Goal: Task Accomplishment & Management: Manage account settings

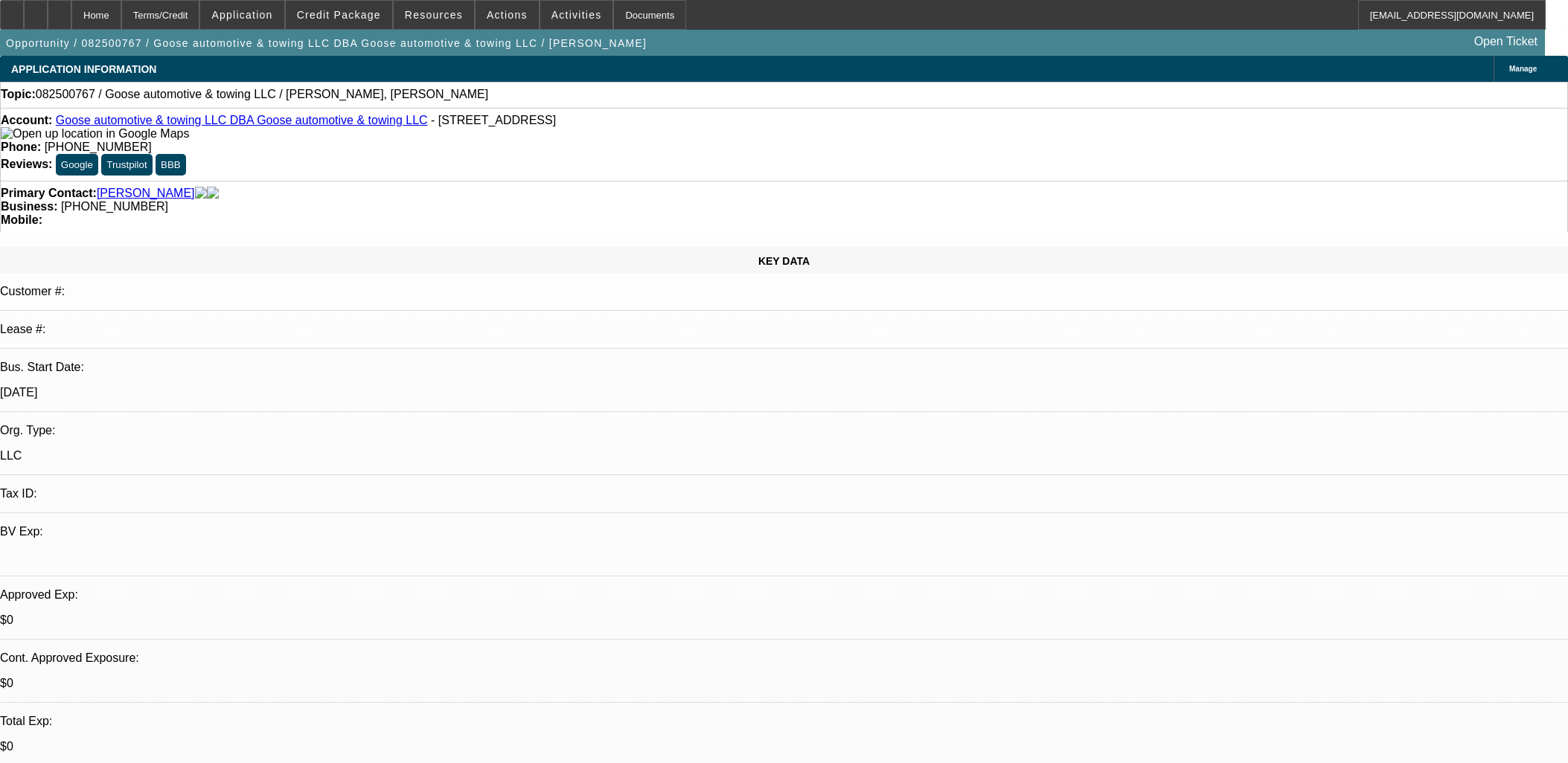
select select "0"
select select "2"
select select "0.1"
select select "4"
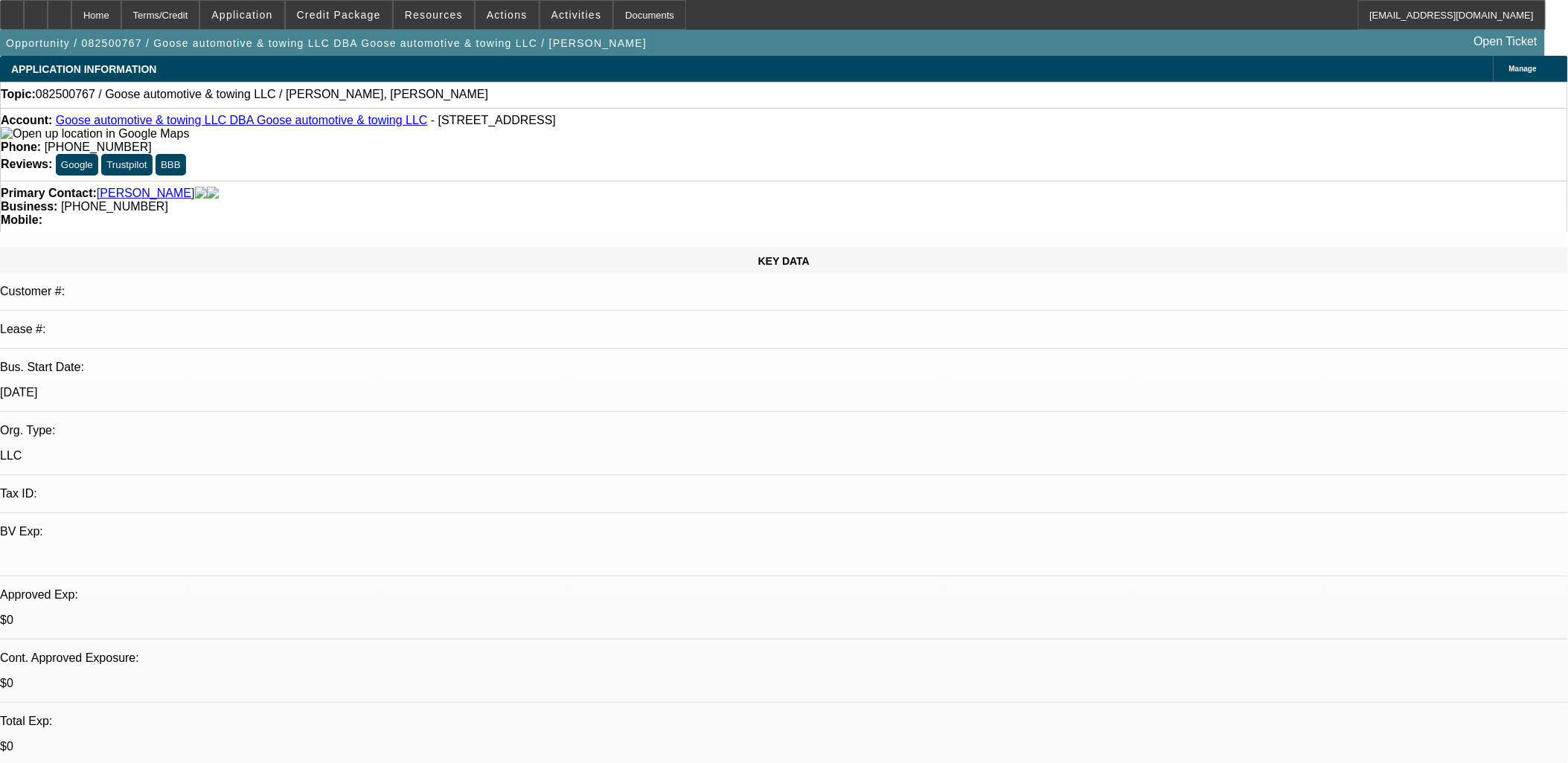
drag, startPoint x: 919, startPoint y: 387, endPoint x: 928, endPoint y: 376, distance: 14.2
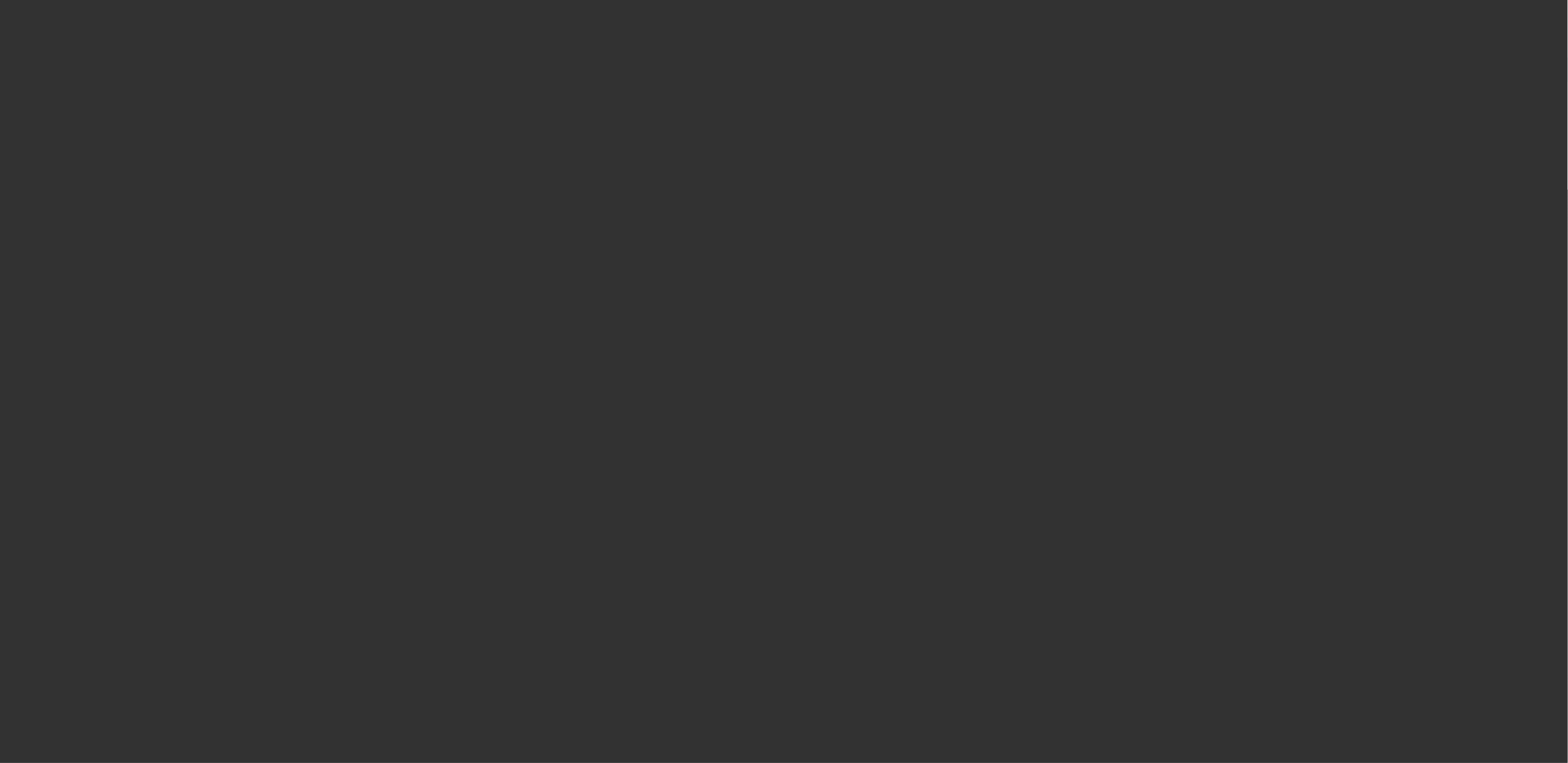
click at [763, 360] on span "Open calendar" at bounding box center [781, 342] width 36 height 36
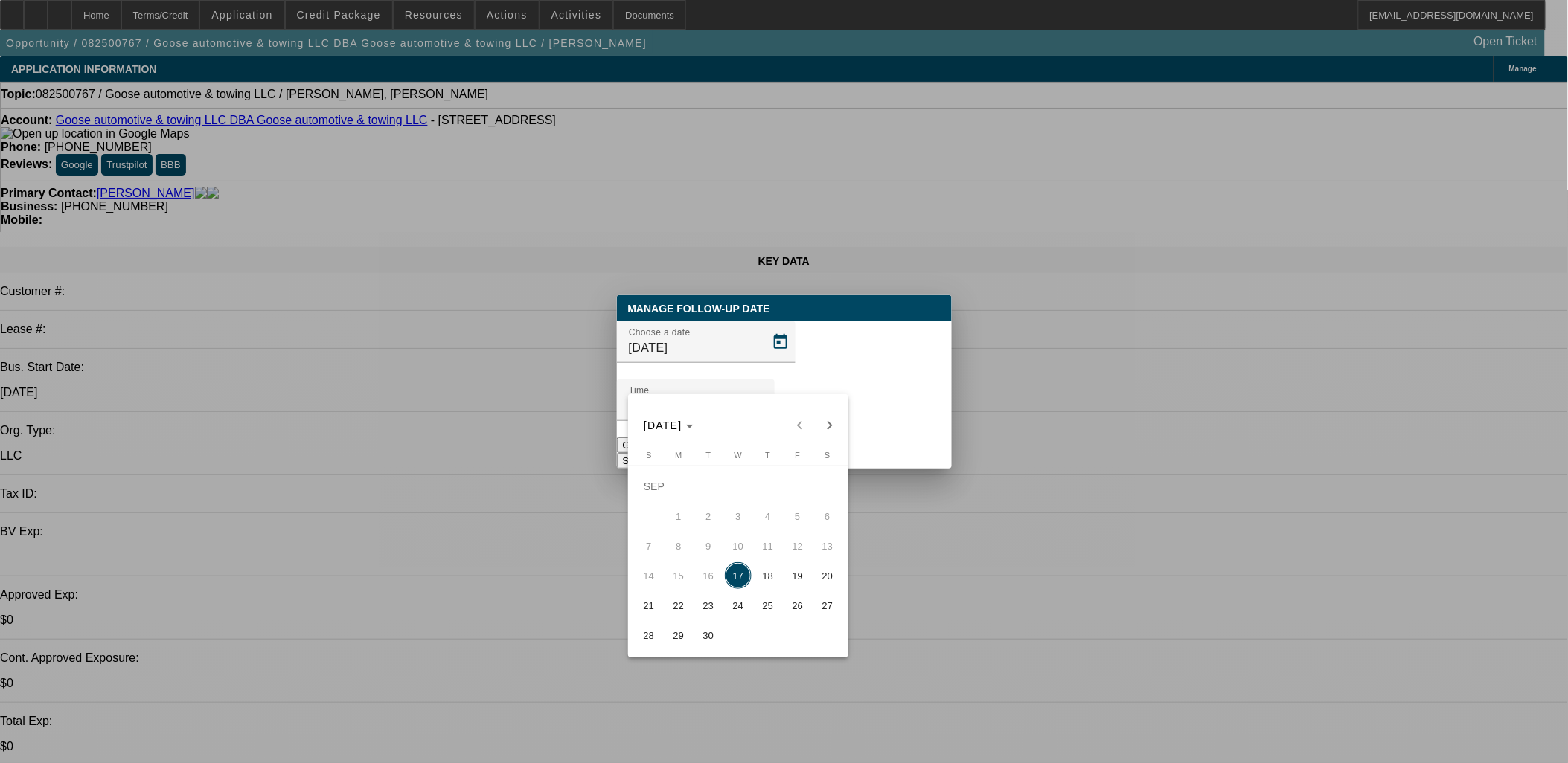
drag, startPoint x: 694, startPoint y: 611, endPoint x: 732, endPoint y: 595, distance: 41.2
click at [695, 611] on span "23" at bounding box center [708, 605] width 27 height 27
type input "9/23/2025"
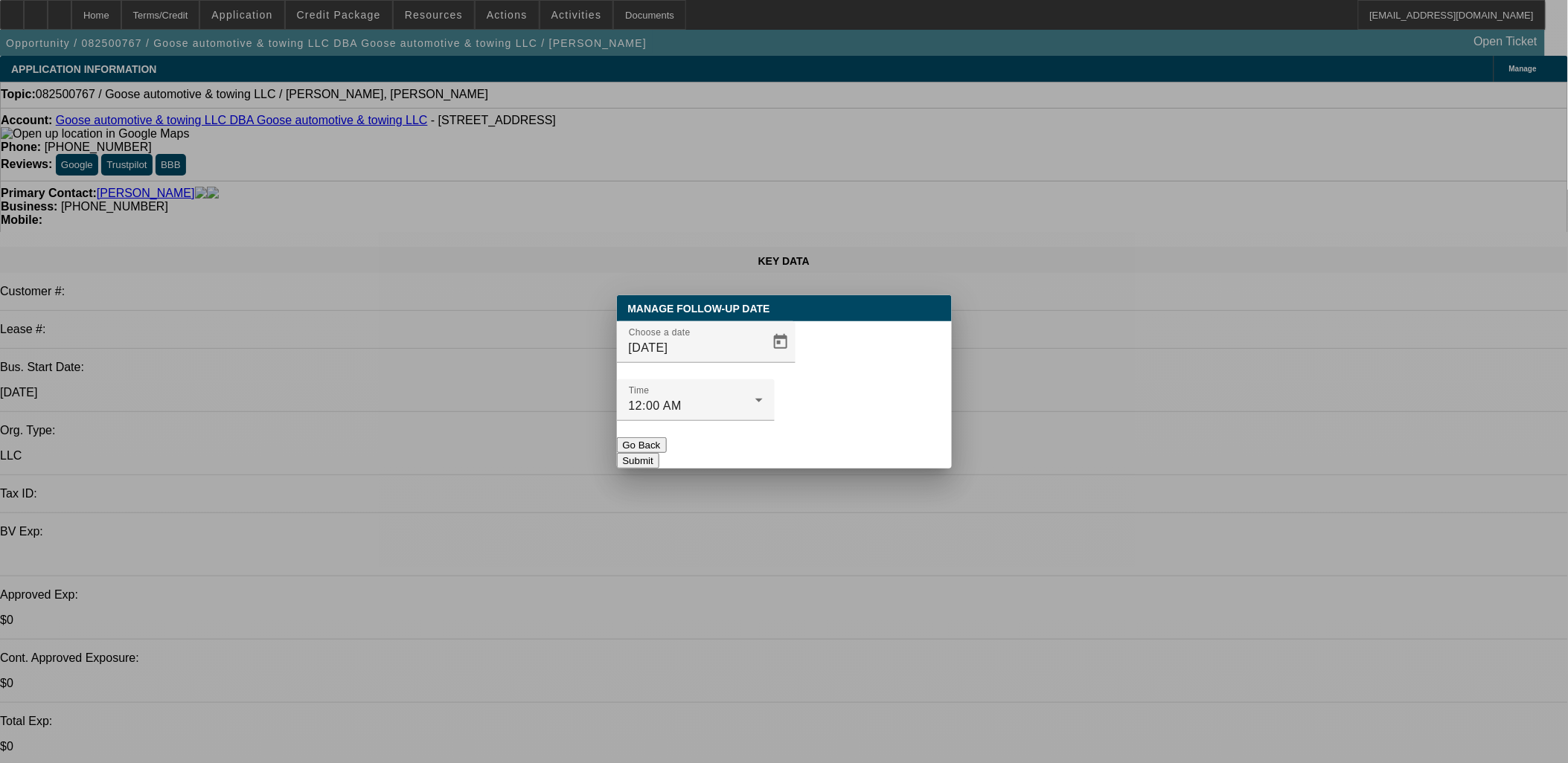
click at [659, 453] on button "Submit" at bounding box center [637, 460] width 42 height 16
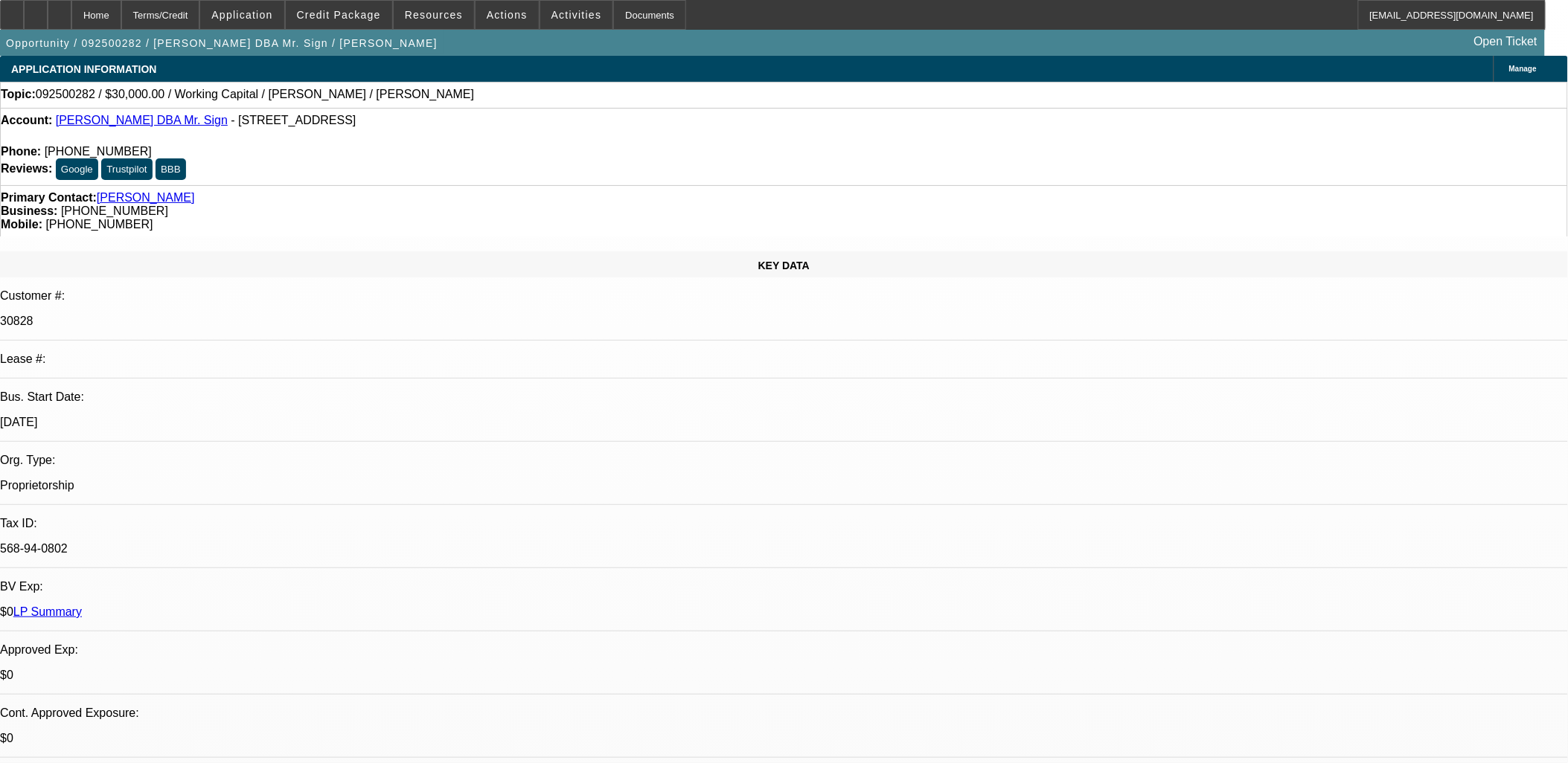
select select "0"
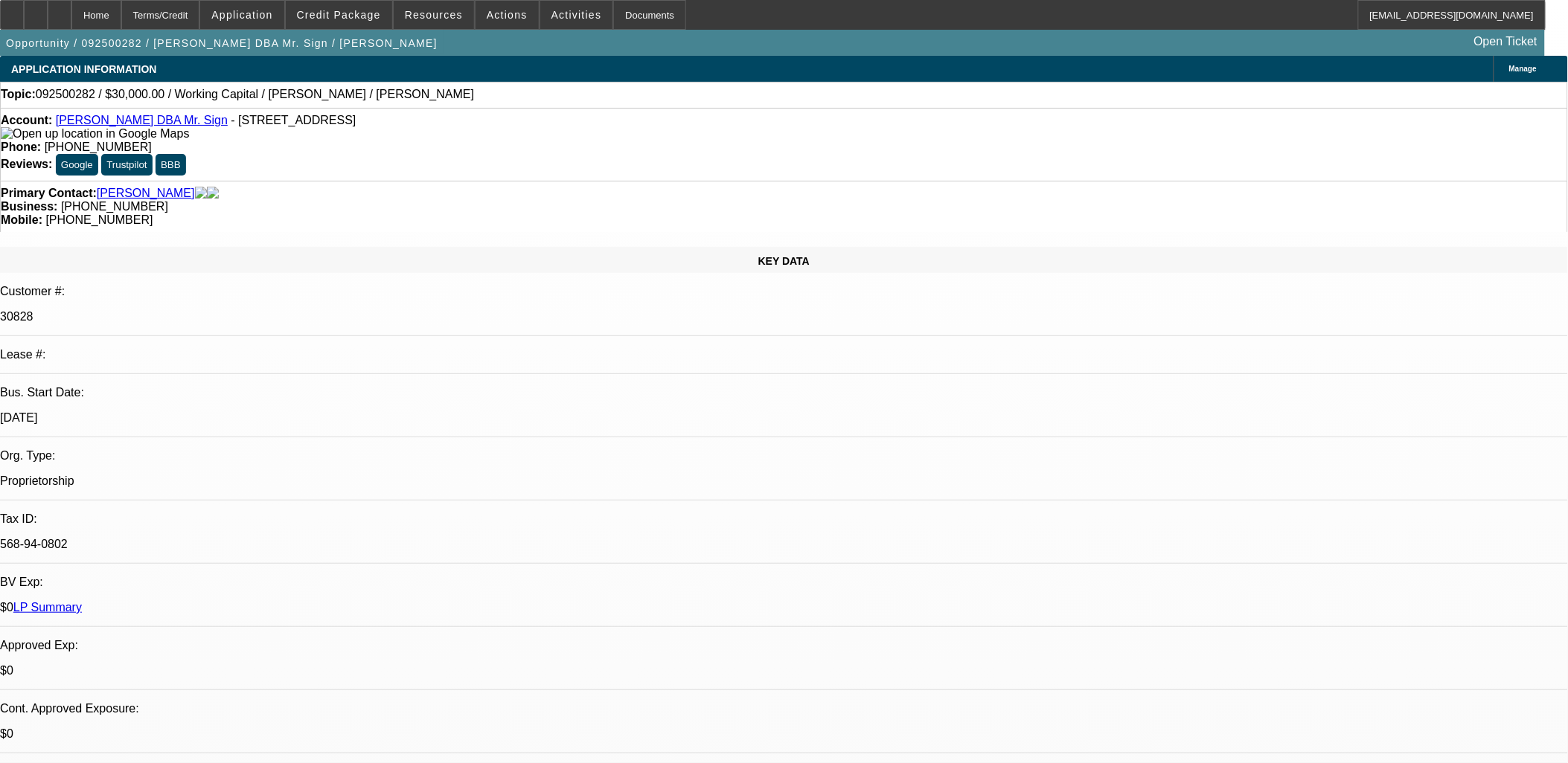
select select "0"
select select "0.1"
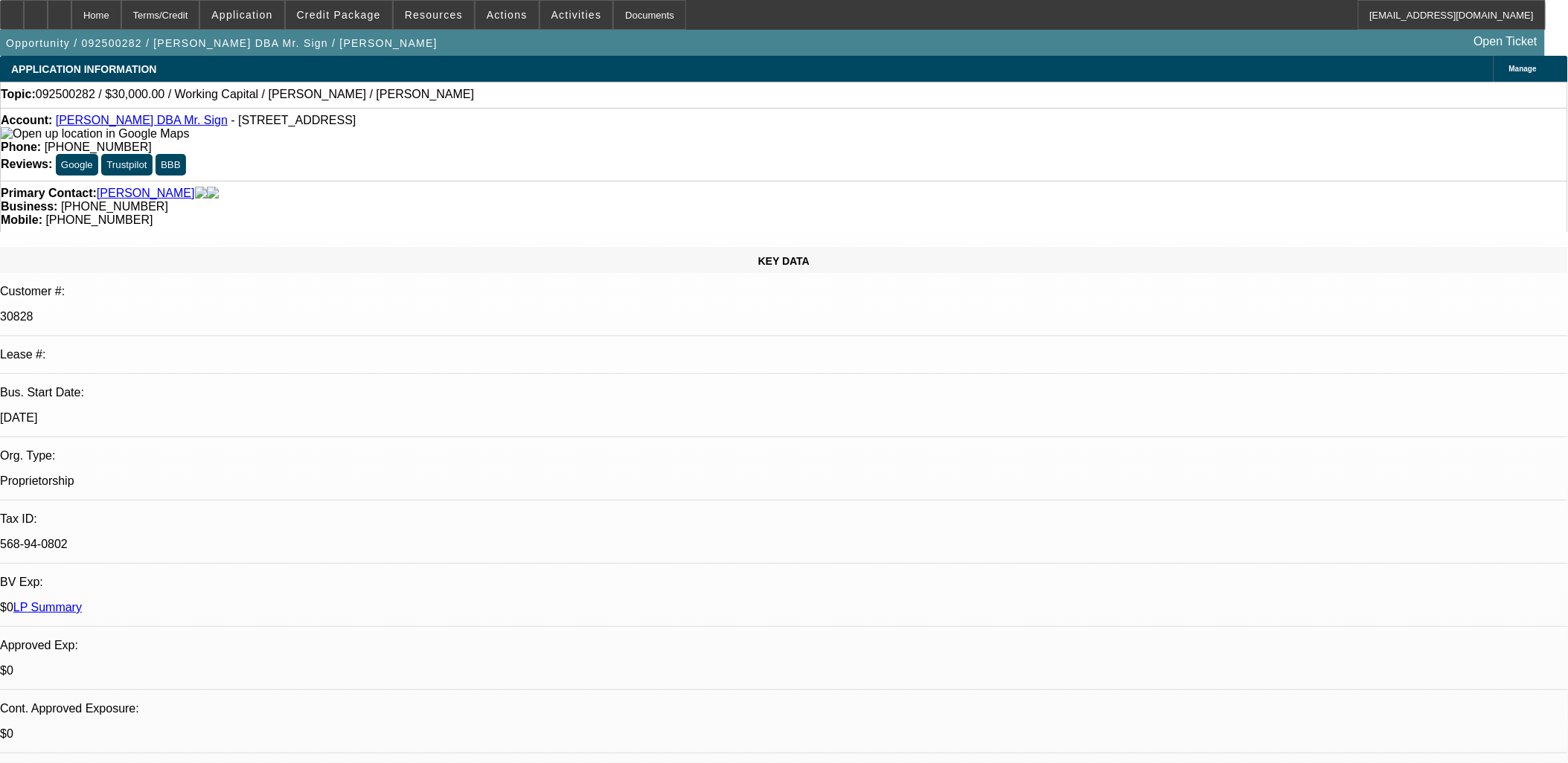
select select "0"
select select "2"
select select "0.1"
select select "0"
select select "2"
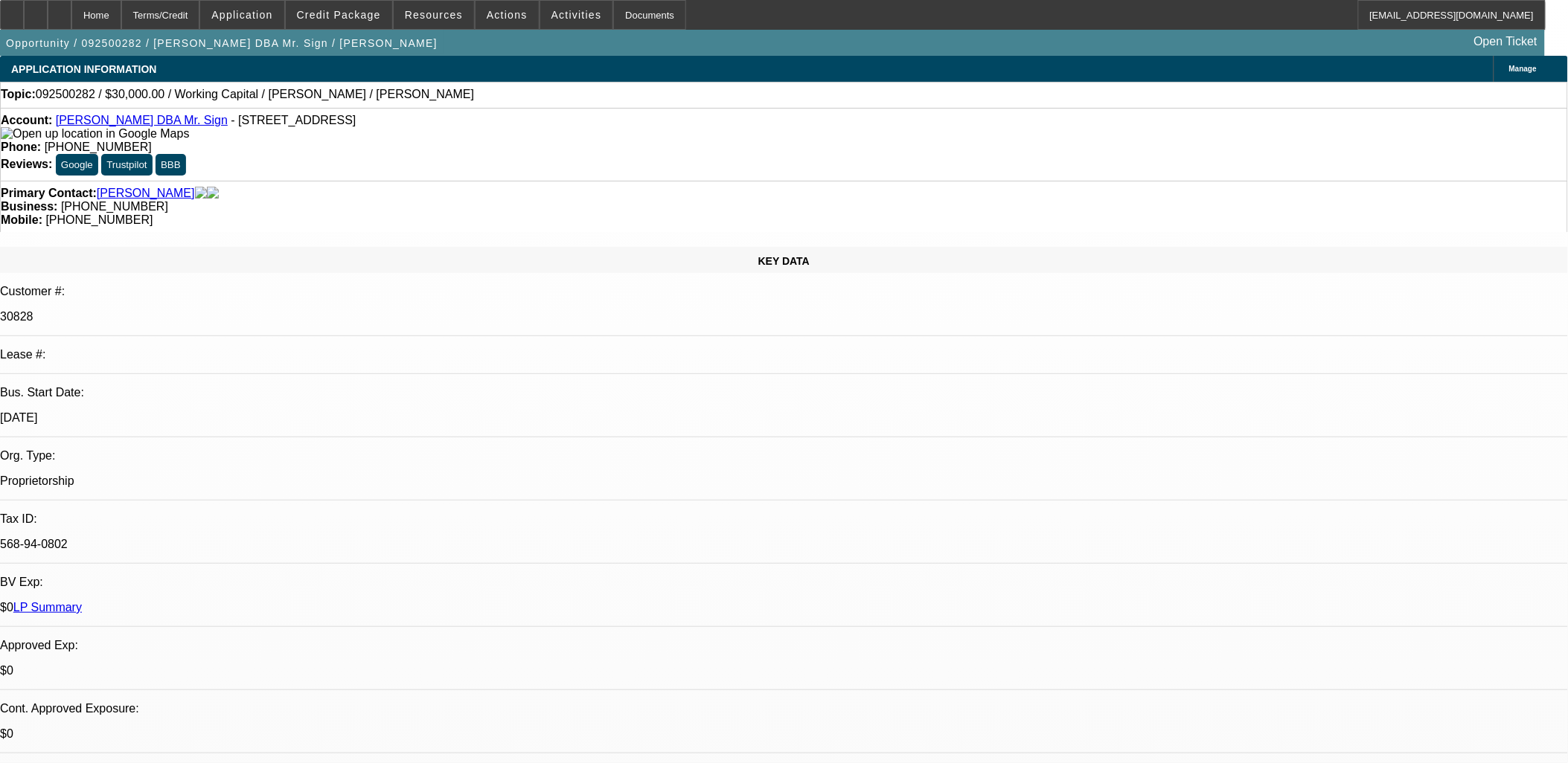
select select "0.1"
select select "1"
select select "2"
select select "6"
select select "1"
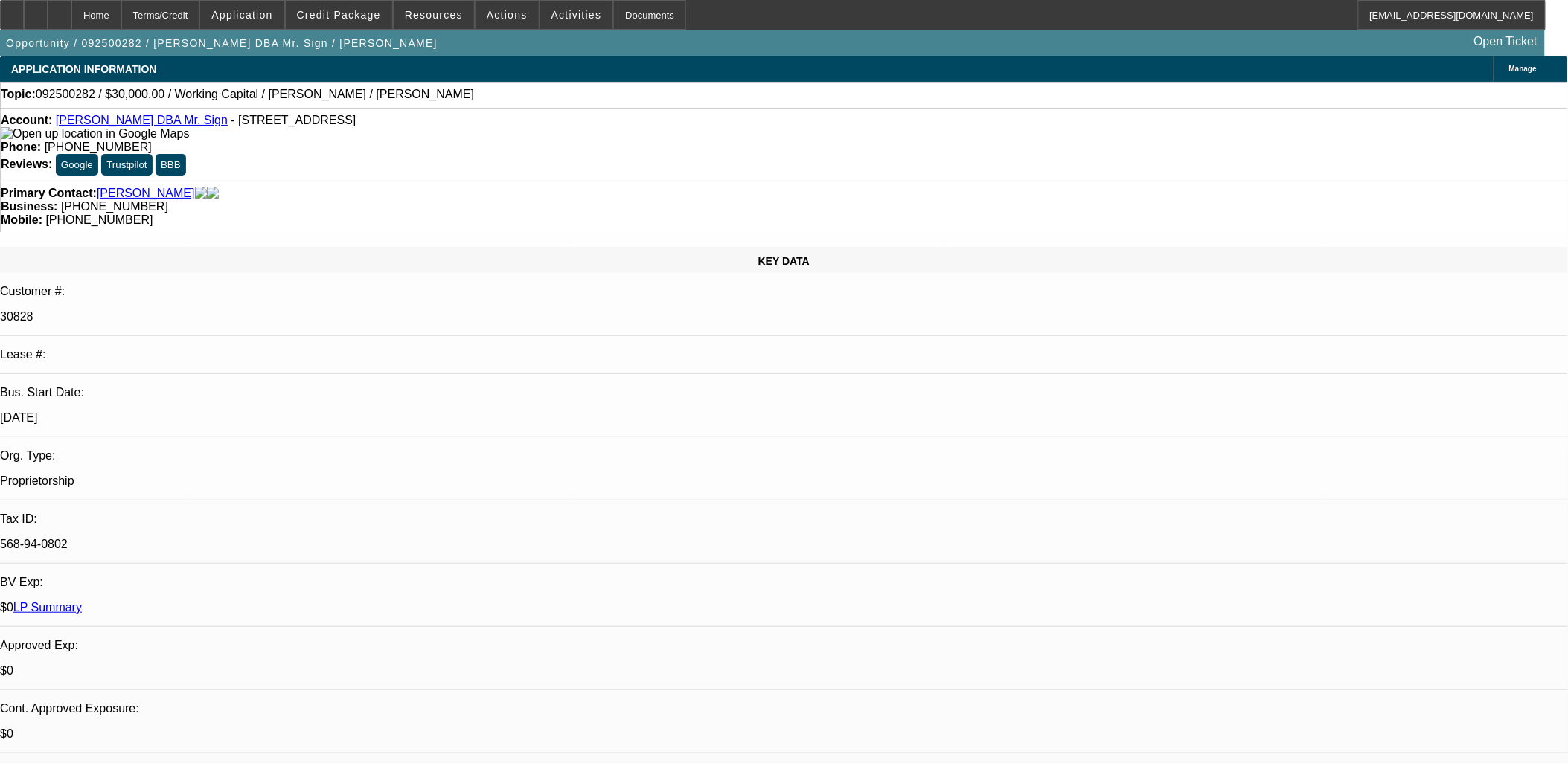
select select "1"
select select "4"
select select "1"
select select "2"
select select "4"
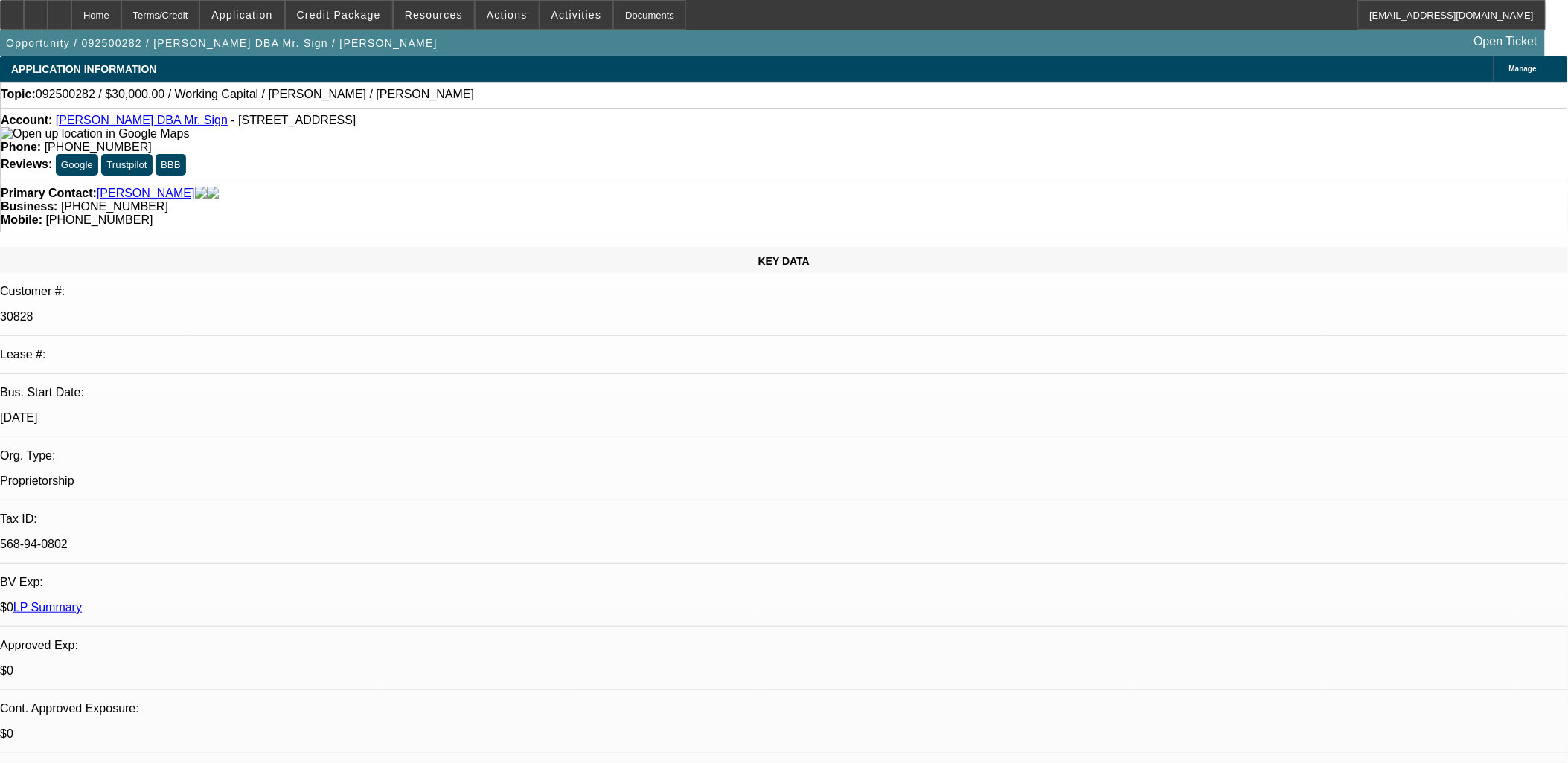
select select "1"
select select "2"
select select "4"
drag, startPoint x: 1188, startPoint y: 187, endPoint x: 1181, endPoint y: 201, distance: 15.7
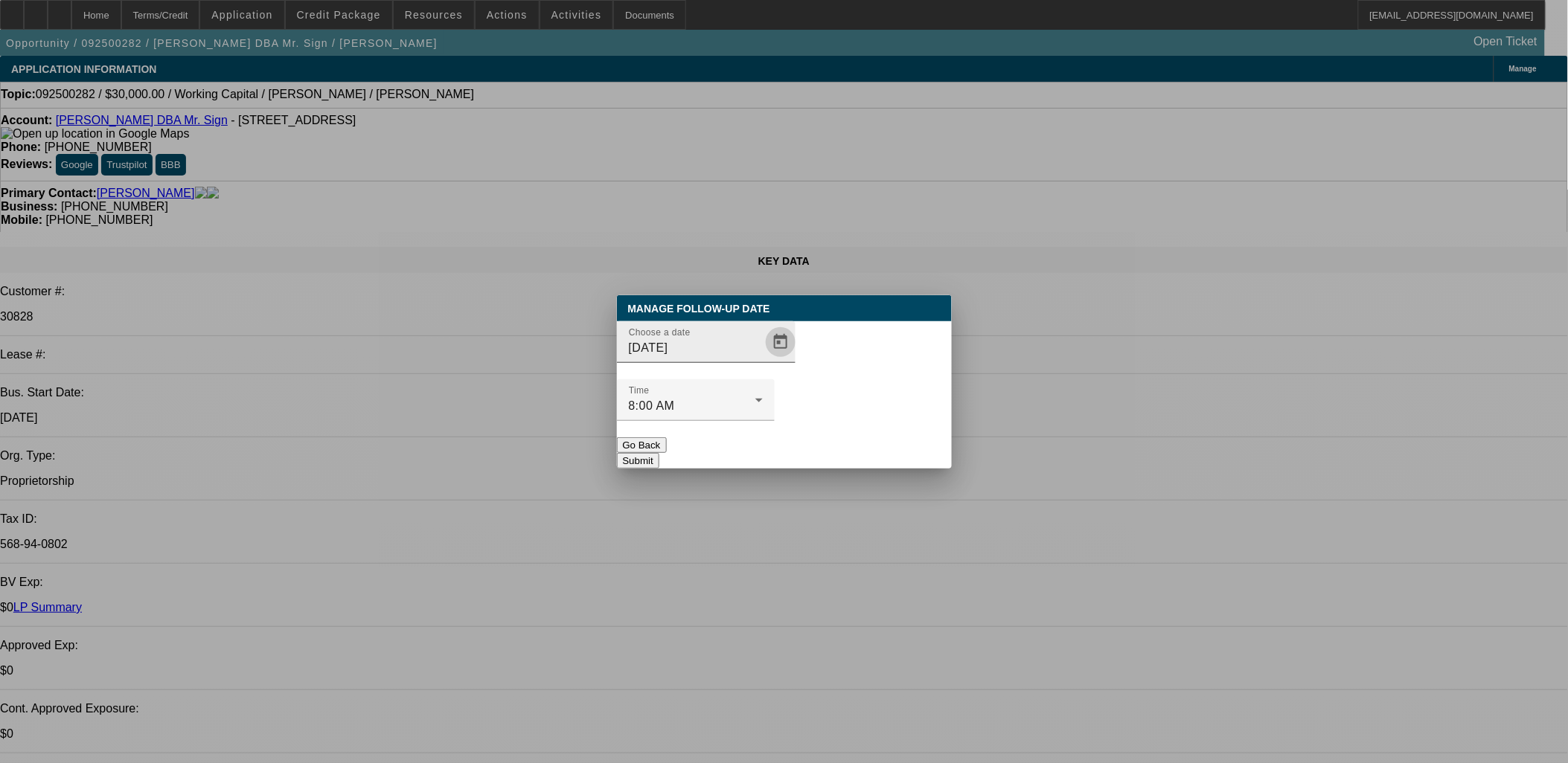
click at [768, 360] on span "Open calendar" at bounding box center [781, 342] width 36 height 36
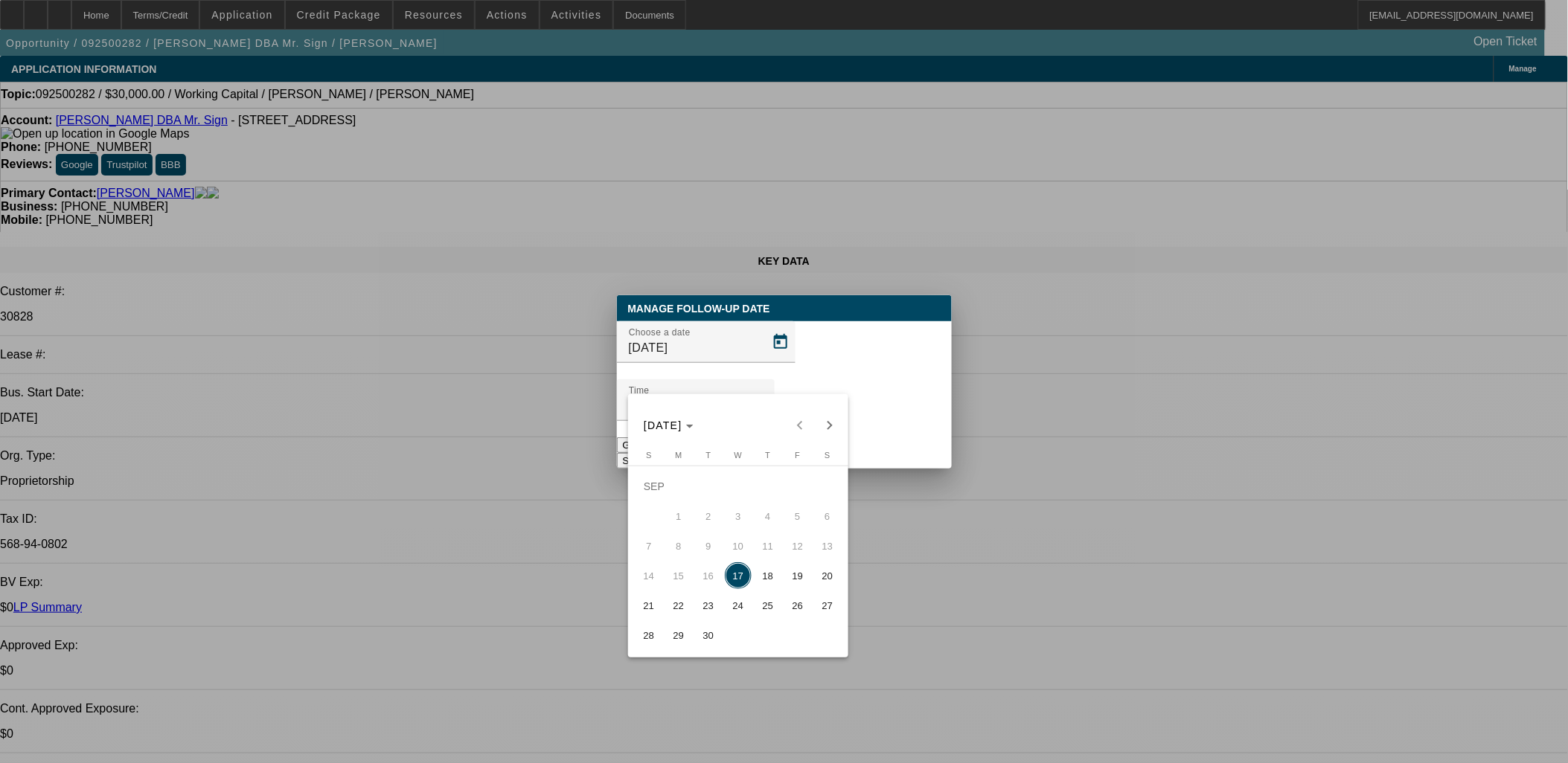
click at [722, 629] on button "30" at bounding box center [708, 635] width 30 height 30
type input "9/30/2025"
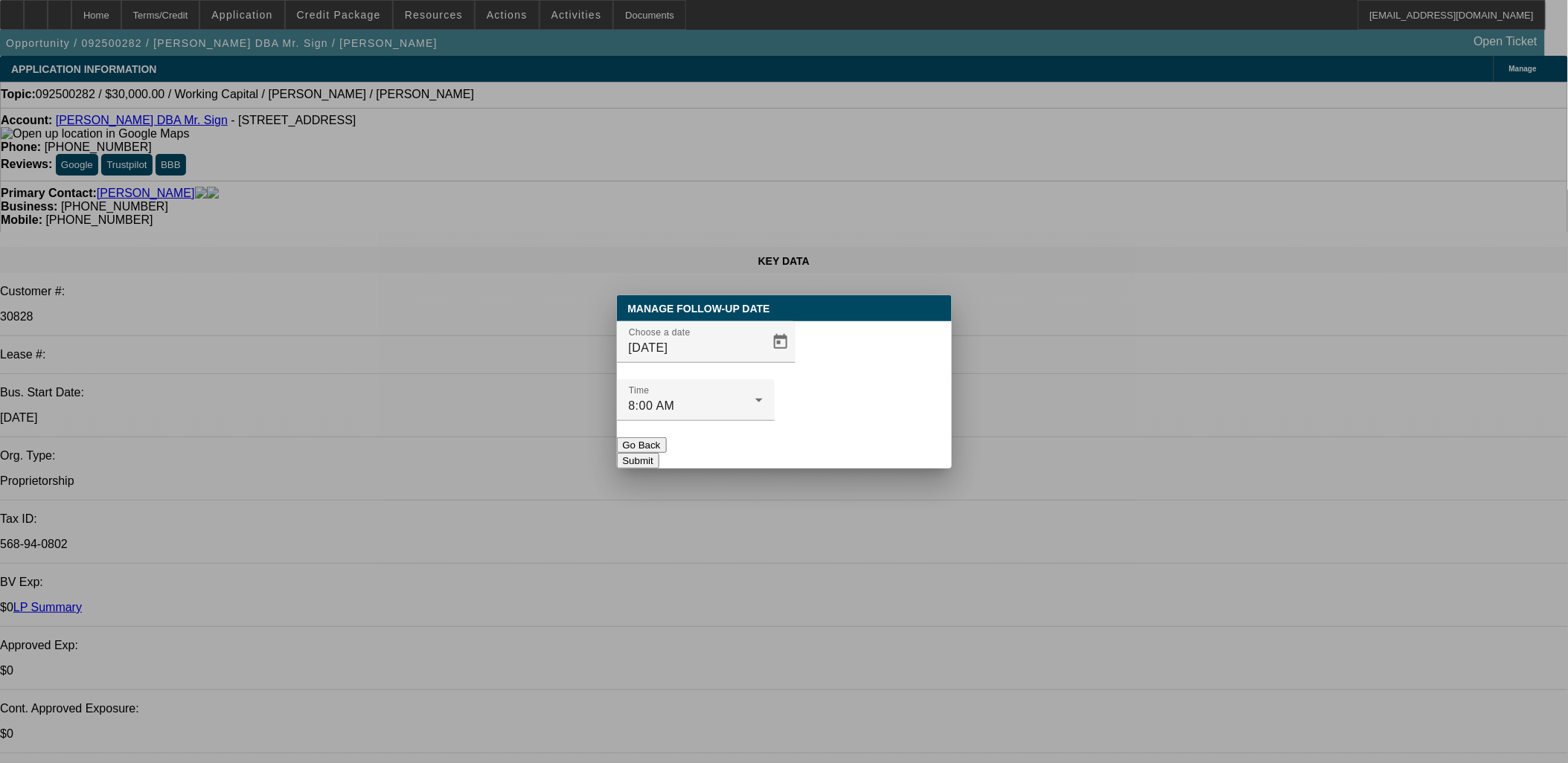
drag, startPoint x: 846, startPoint y: 405, endPoint x: 846, endPoint y: 413, distance: 8.0
click at [775, 421] on div at bounding box center [696, 429] width 158 height 16
click at [659, 453] on button "Submit" at bounding box center [637, 460] width 42 height 16
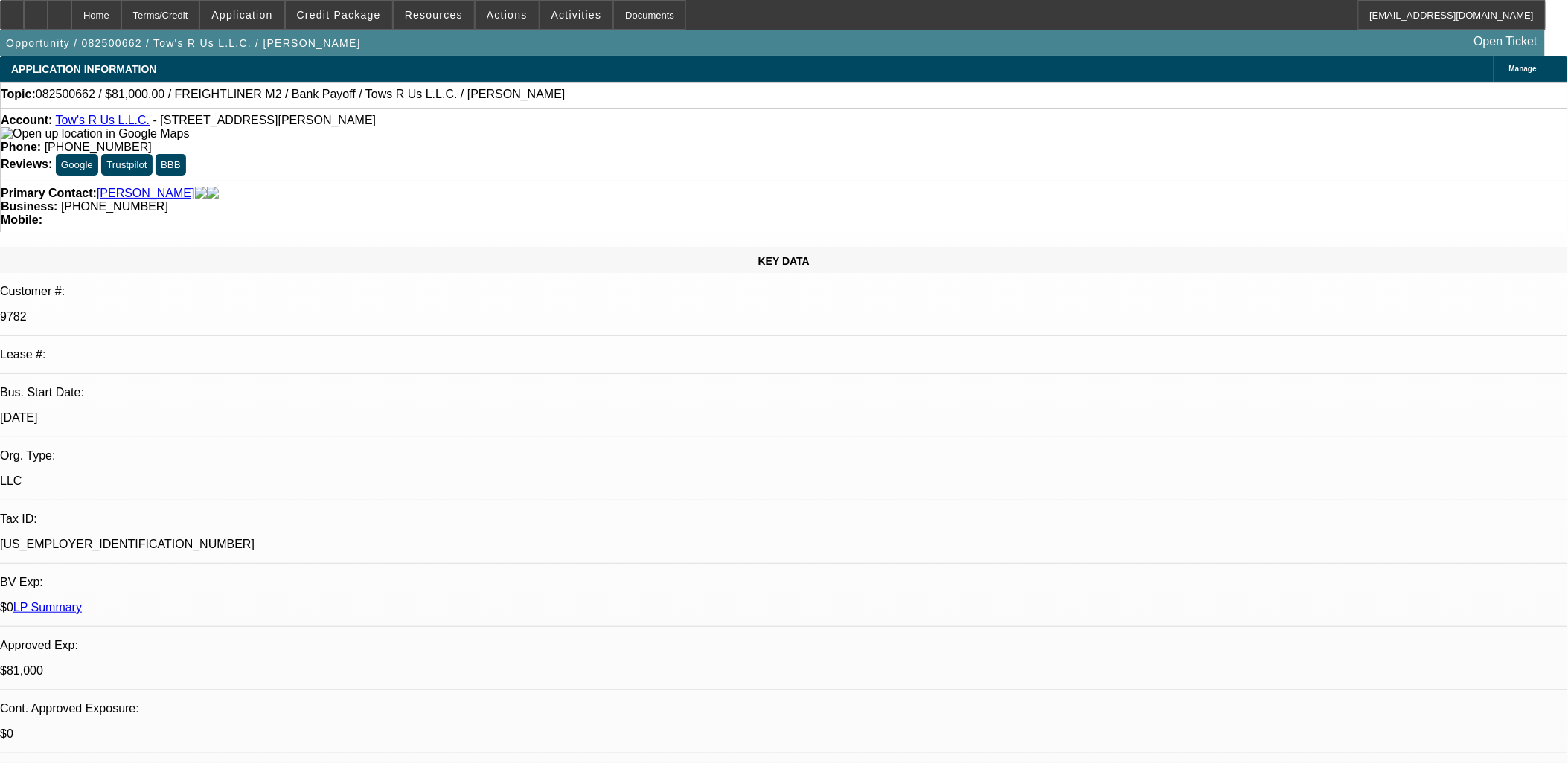
select select "0.1"
select select "2"
select select "0.1"
select select "2"
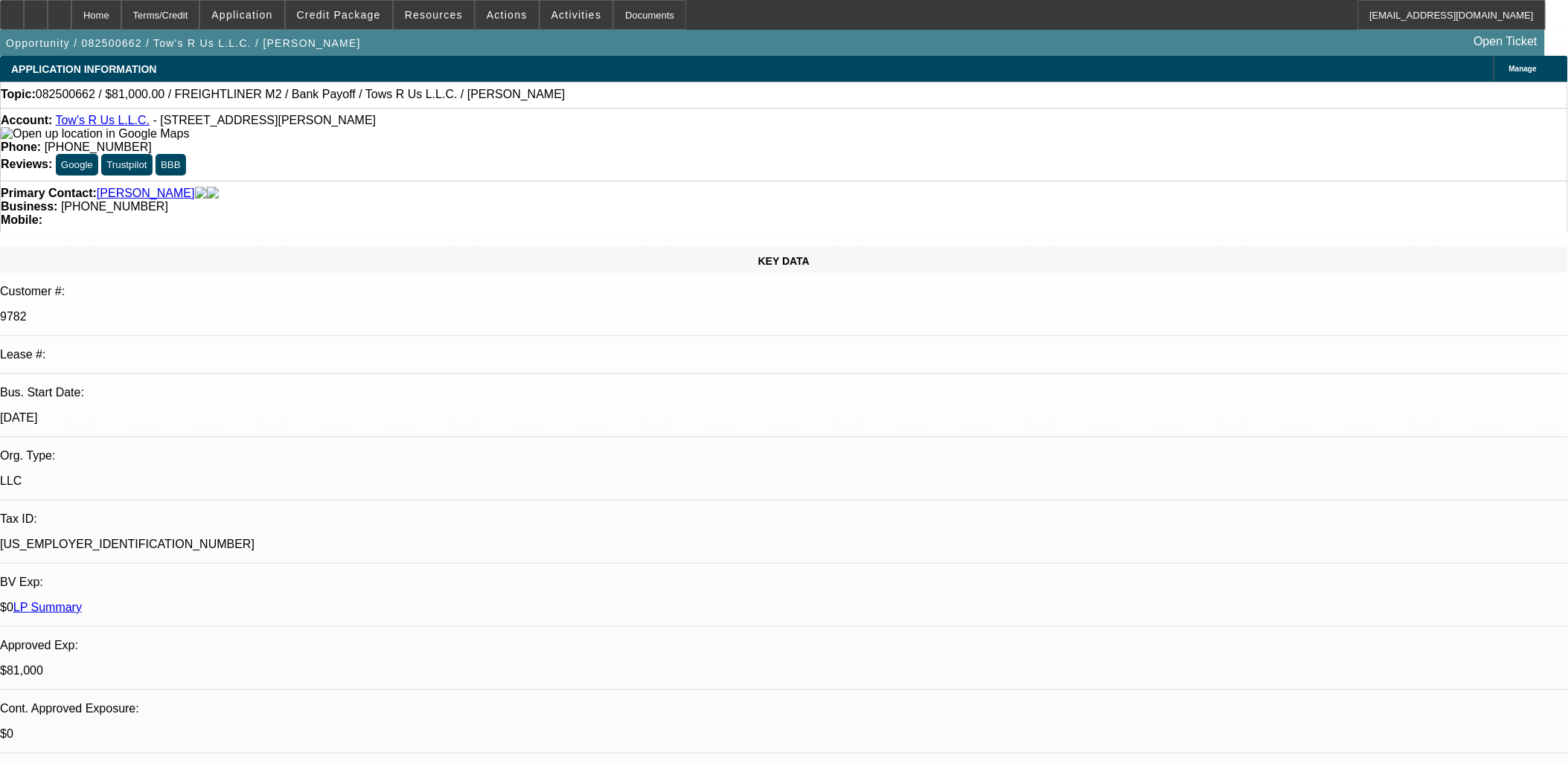
select select "0.1"
select select "2"
select select "0.1"
select select "0"
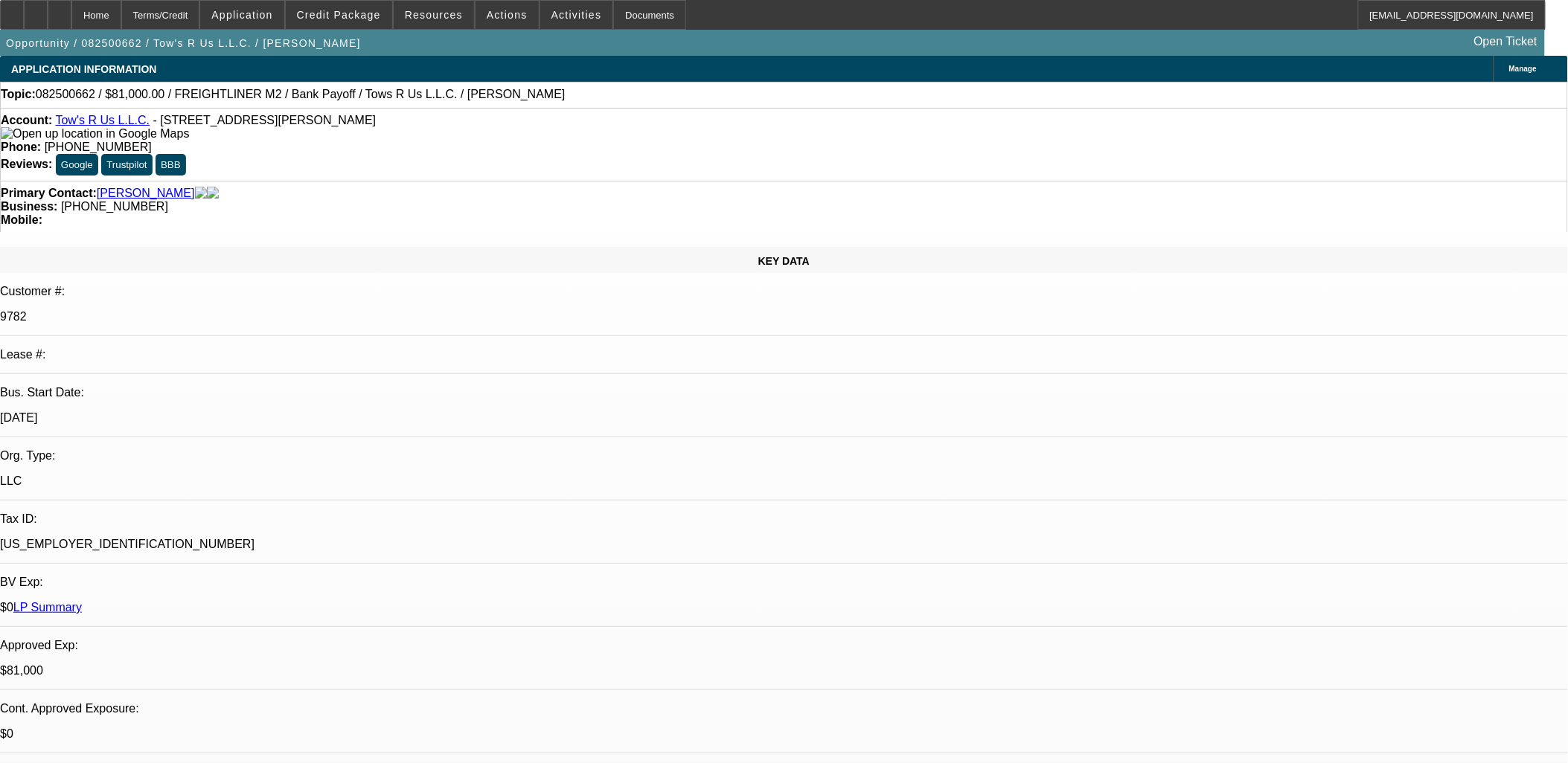
select select "2"
select select "0.1"
select select "1"
select select "2"
select select "4"
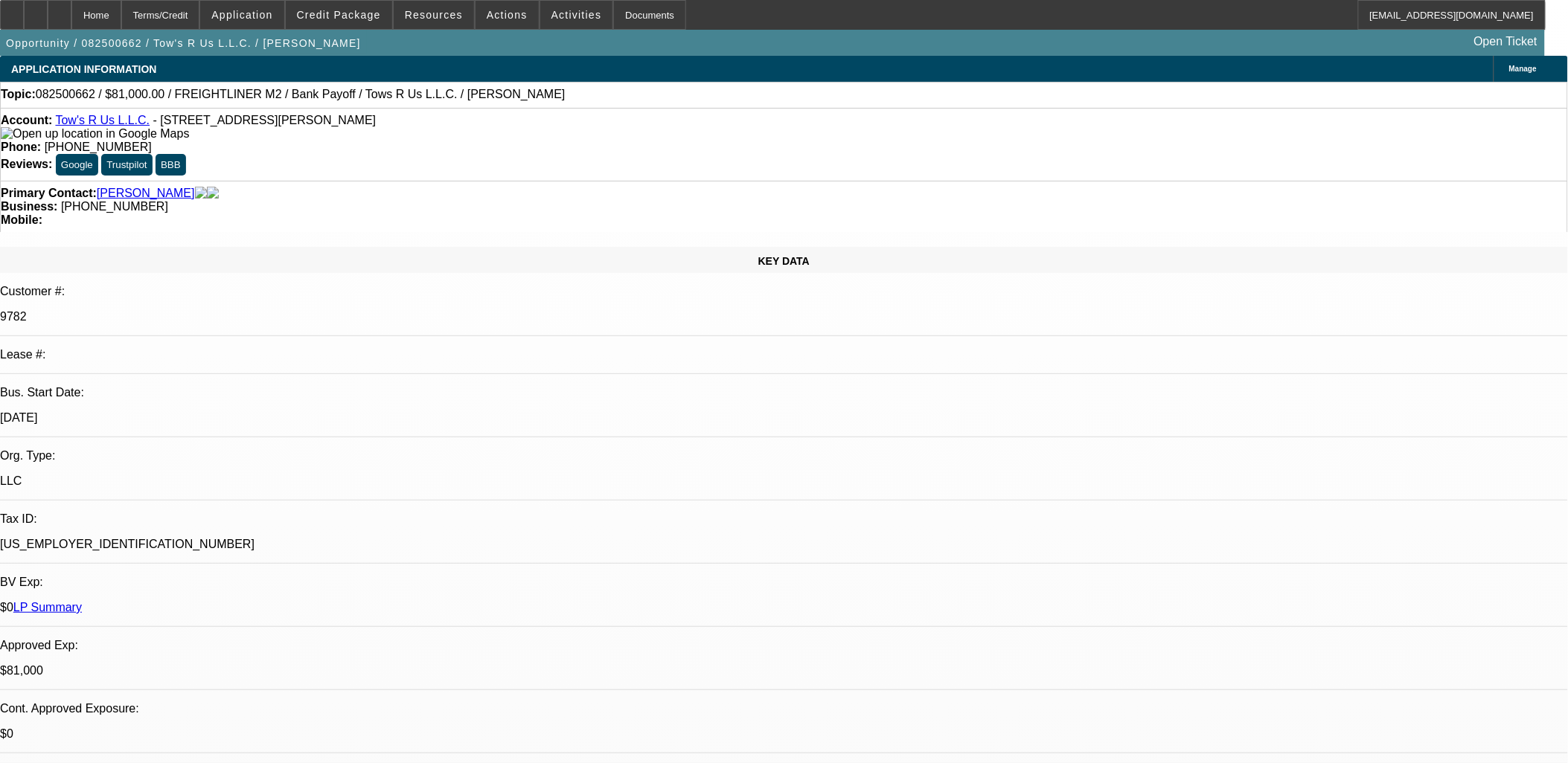
select select "1"
select select "2"
select select "4"
select select "1"
select select "2"
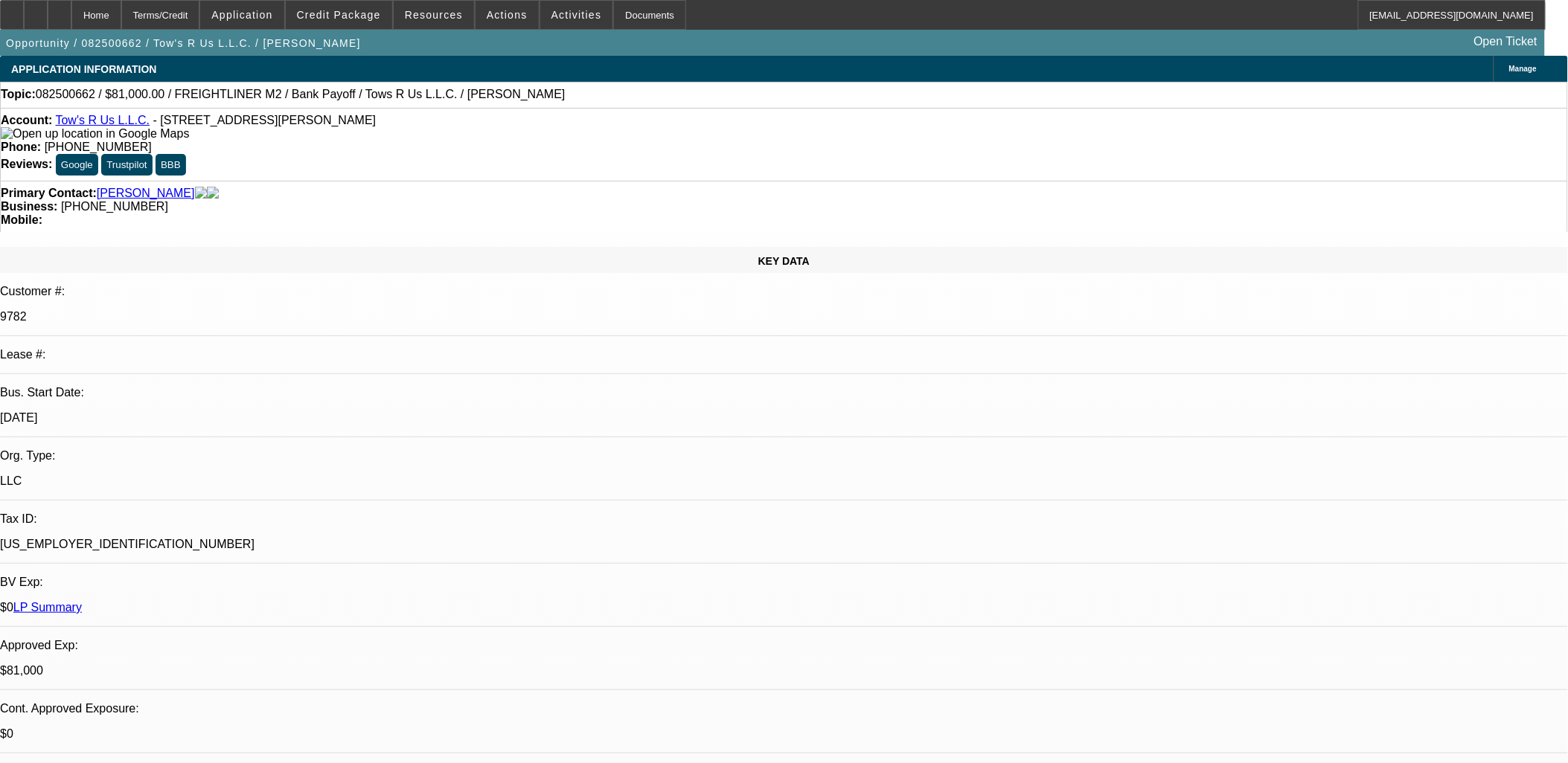
select select "4"
select select "1"
select select "2"
select select "4"
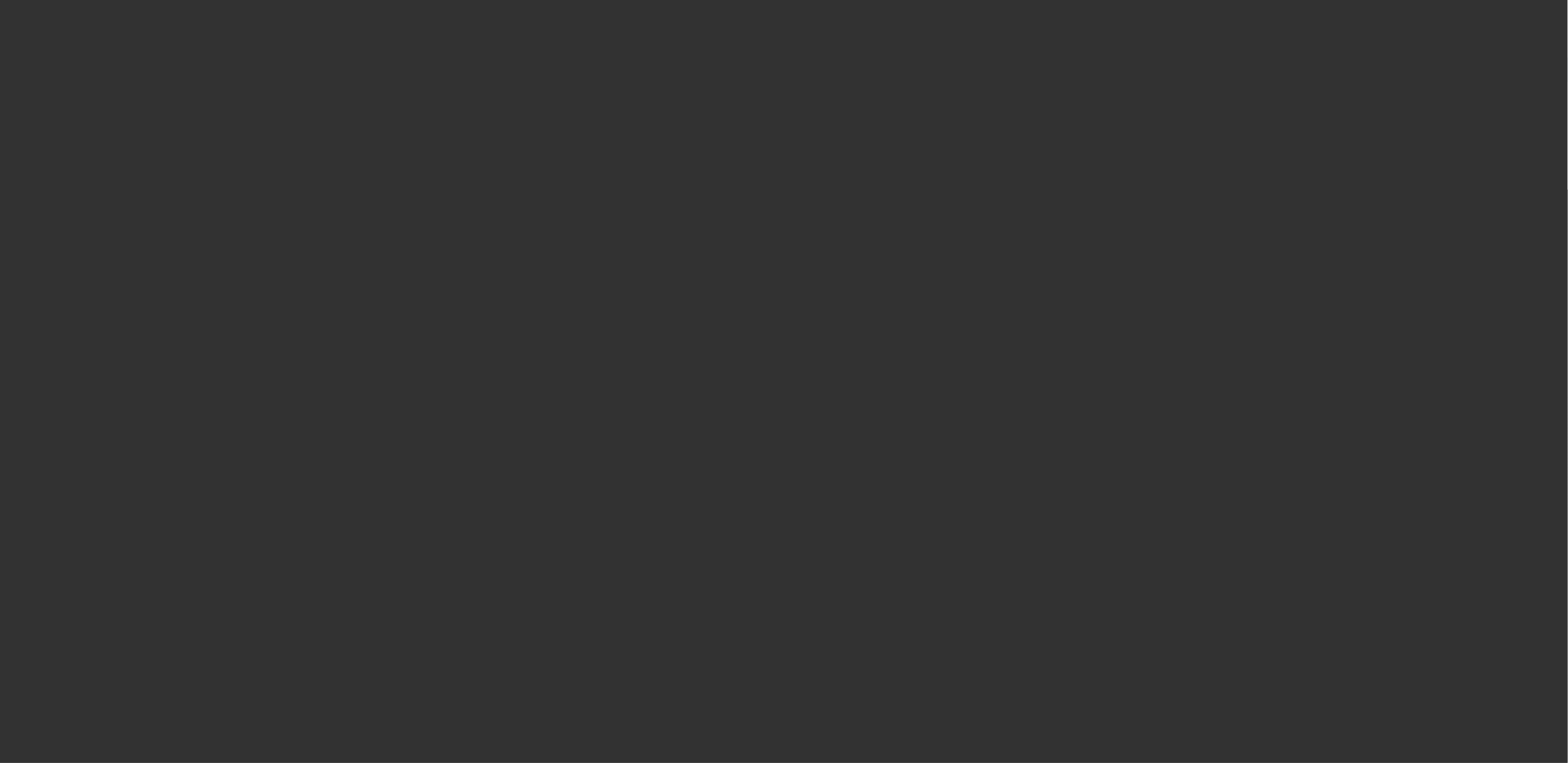
click at [753, 373] on div at bounding box center [784, 382] width 1568 height 763
click at [753, 373] on div at bounding box center [784, 382] width 1568 height 763
click at [752, 376] on div at bounding box center [784, 382] width 1568 height 763
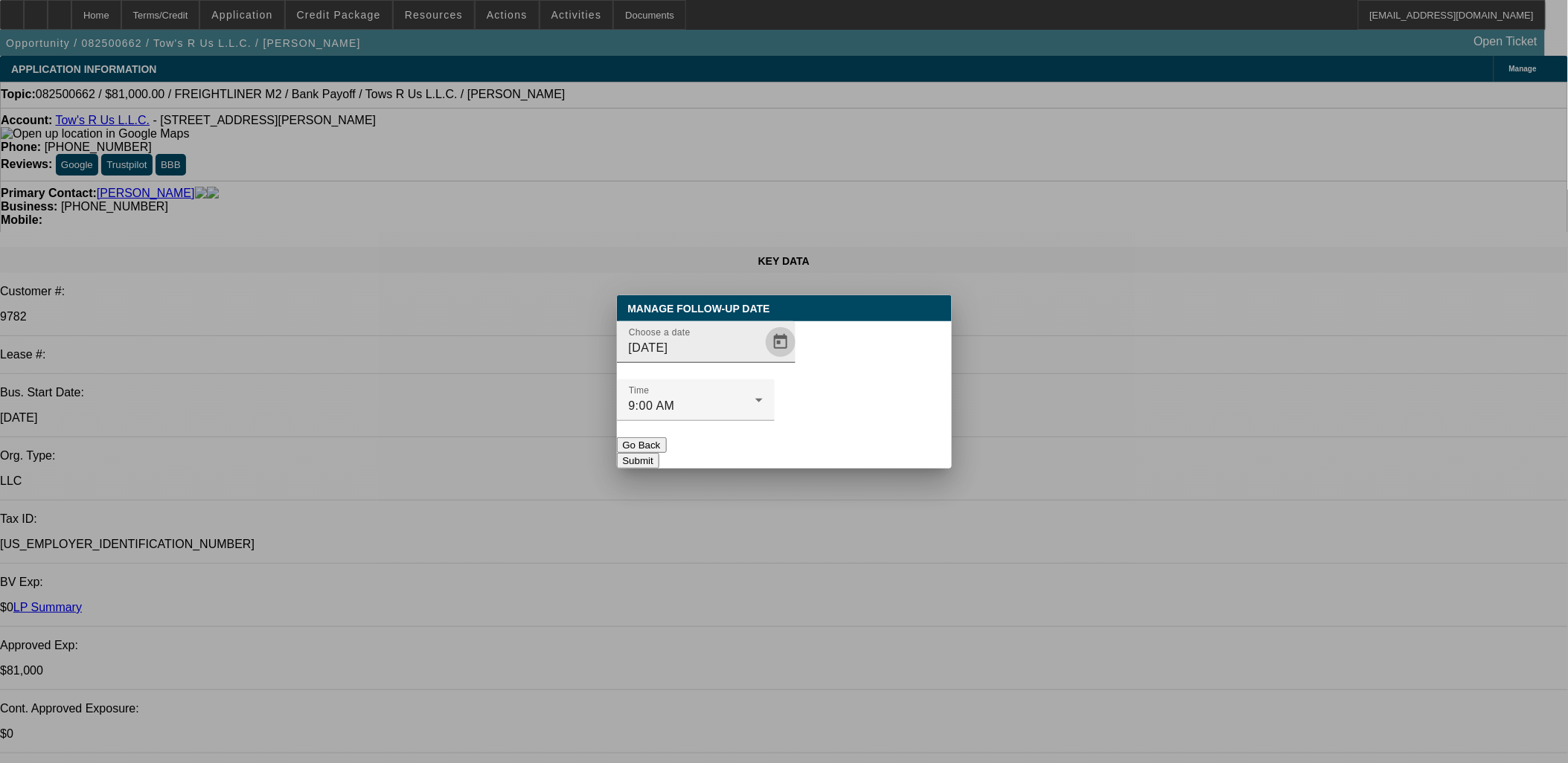
click at [763, 360] on span "Open calendar" at bounding box center [781, 342] width 36 height 36
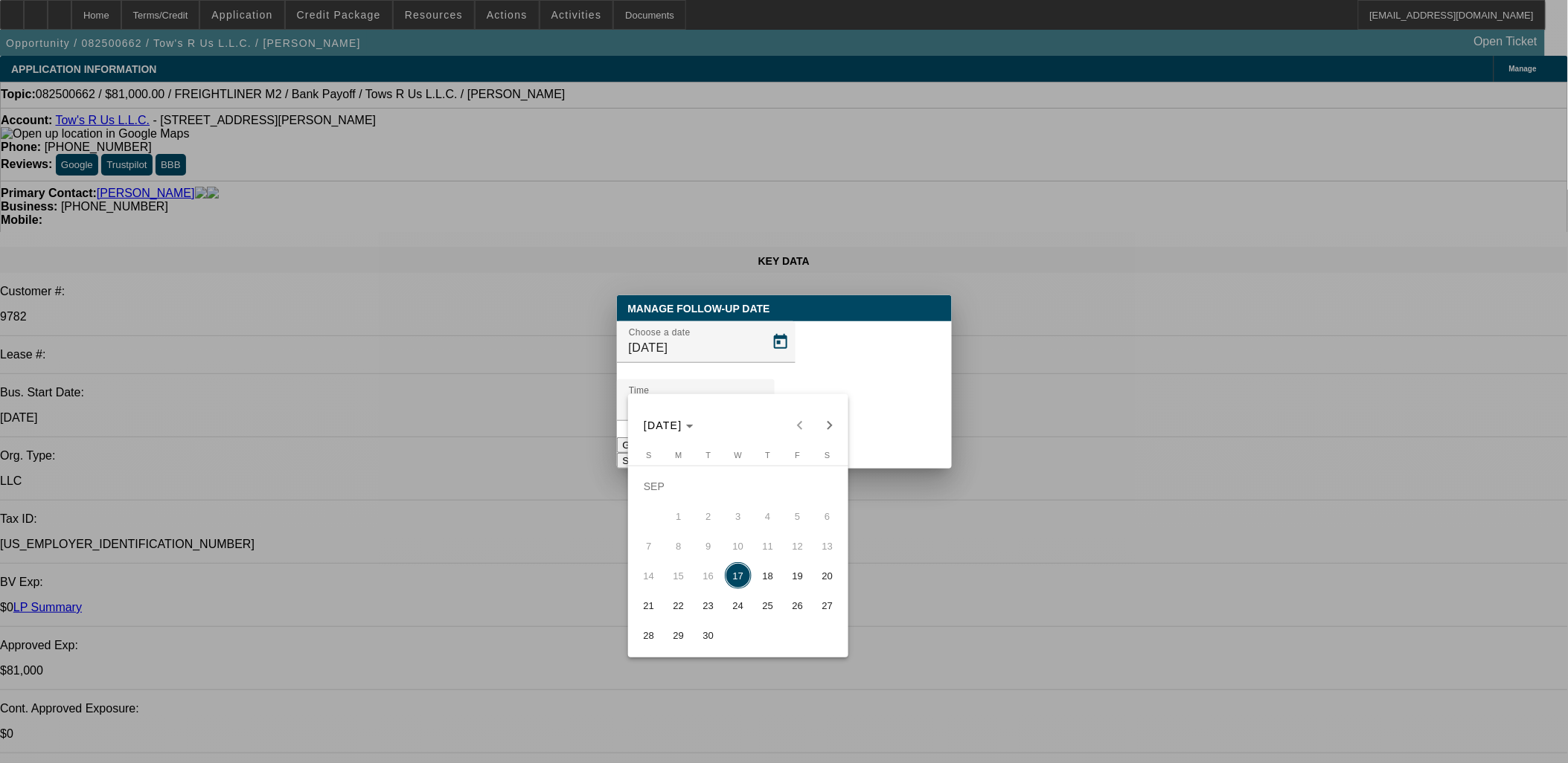
click at [793, 572] on span "19" at bounding box center [798, 576] width 27 height 27
type input "9/19/2025"
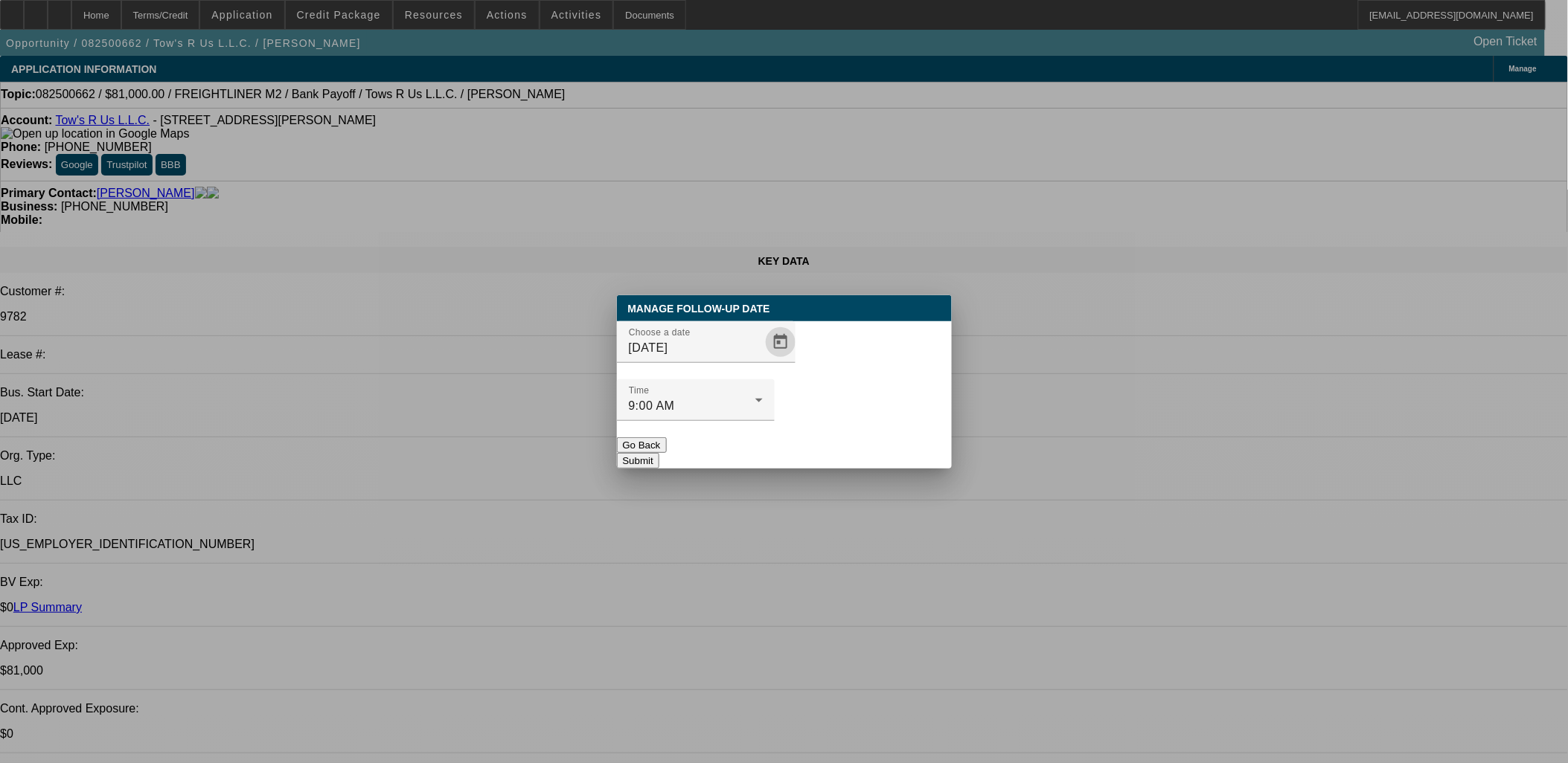
click at [659, 453] on button "Submit" at bounding box center [637, 460] width 42 height 16
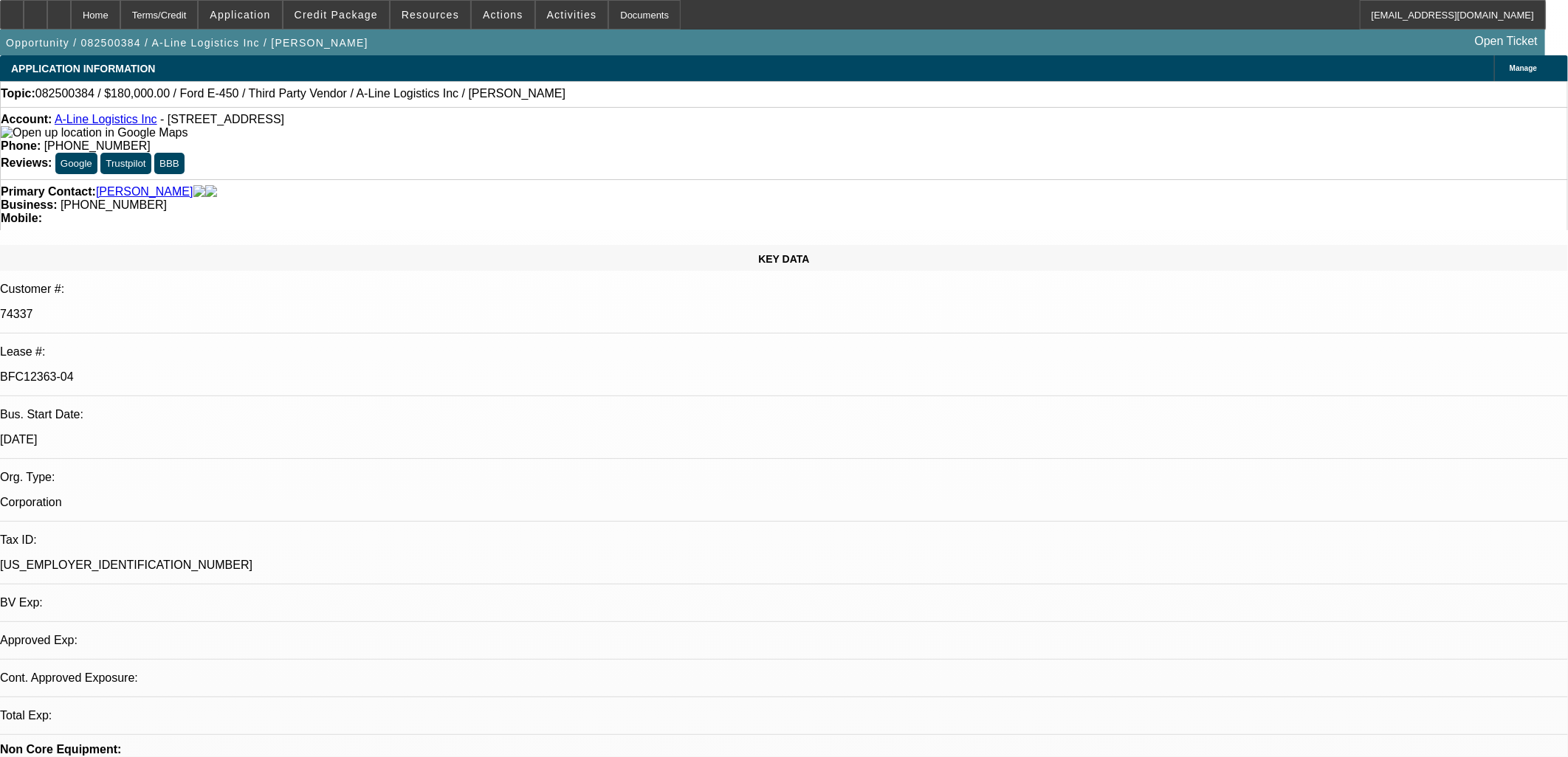
select select "0"
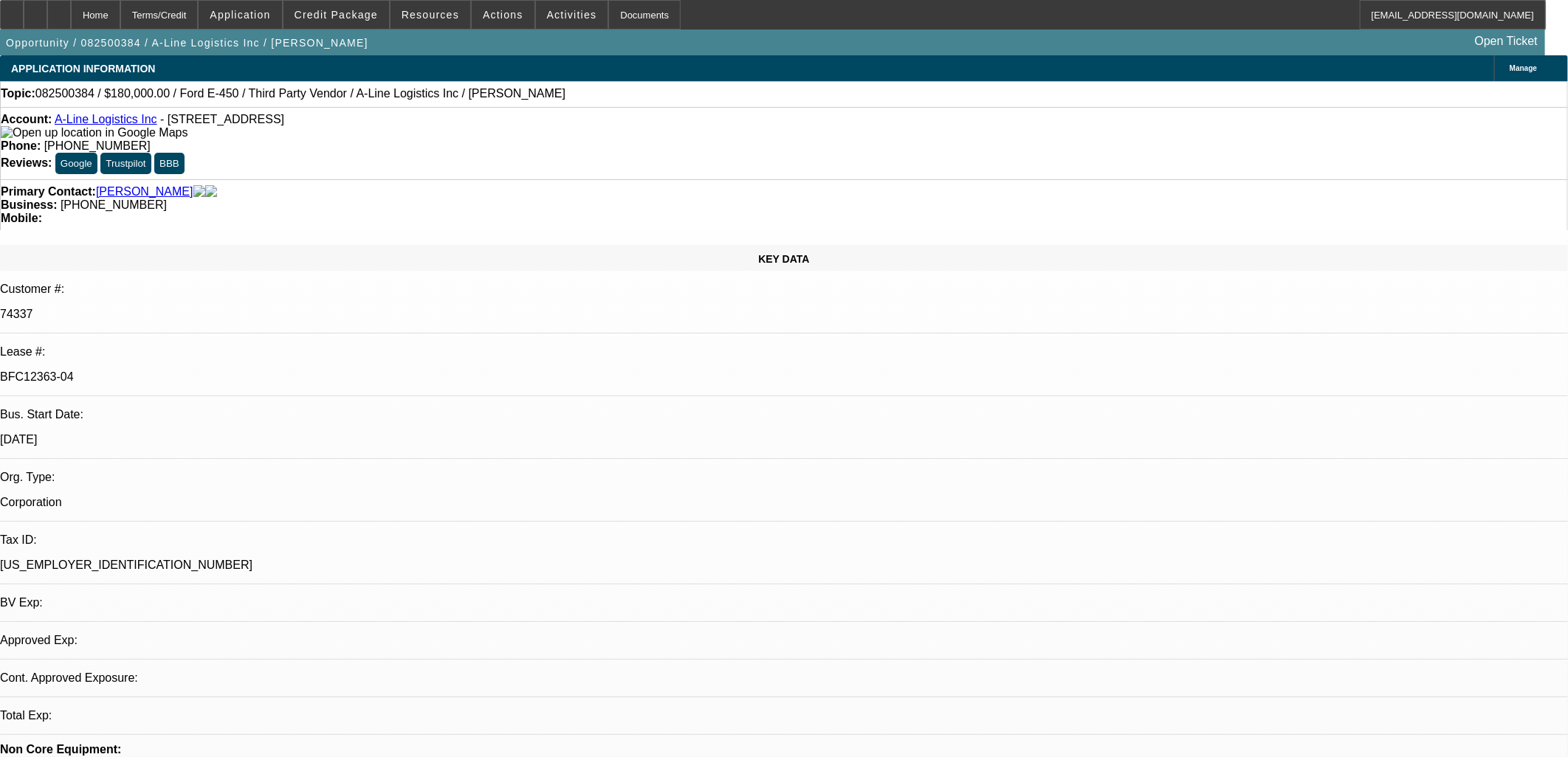
select select "0.1"
select select "0"
select select "0.1"
select select "0"
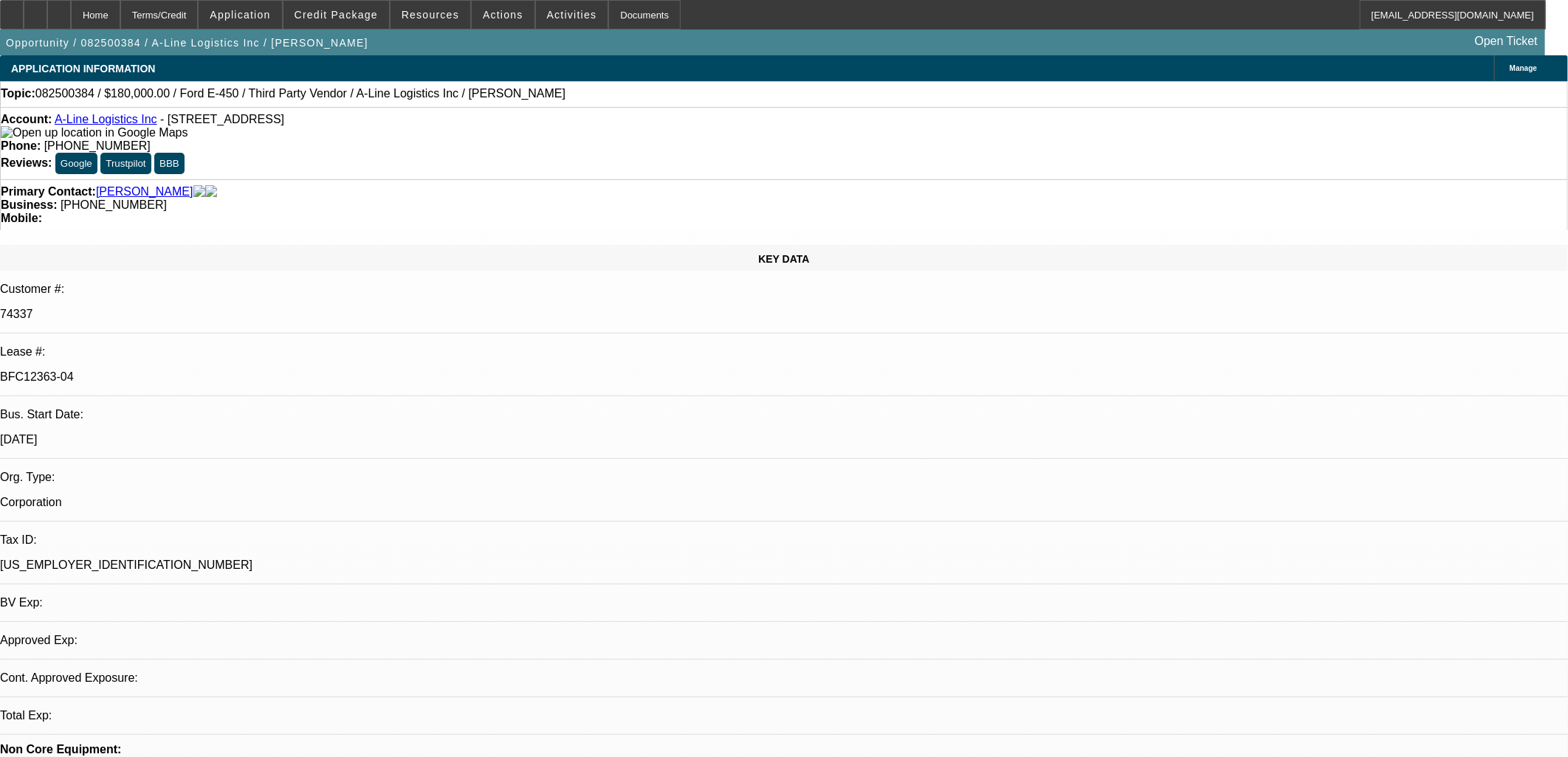
select select "0"
select select "0.1"
select select "1"
select select "6"
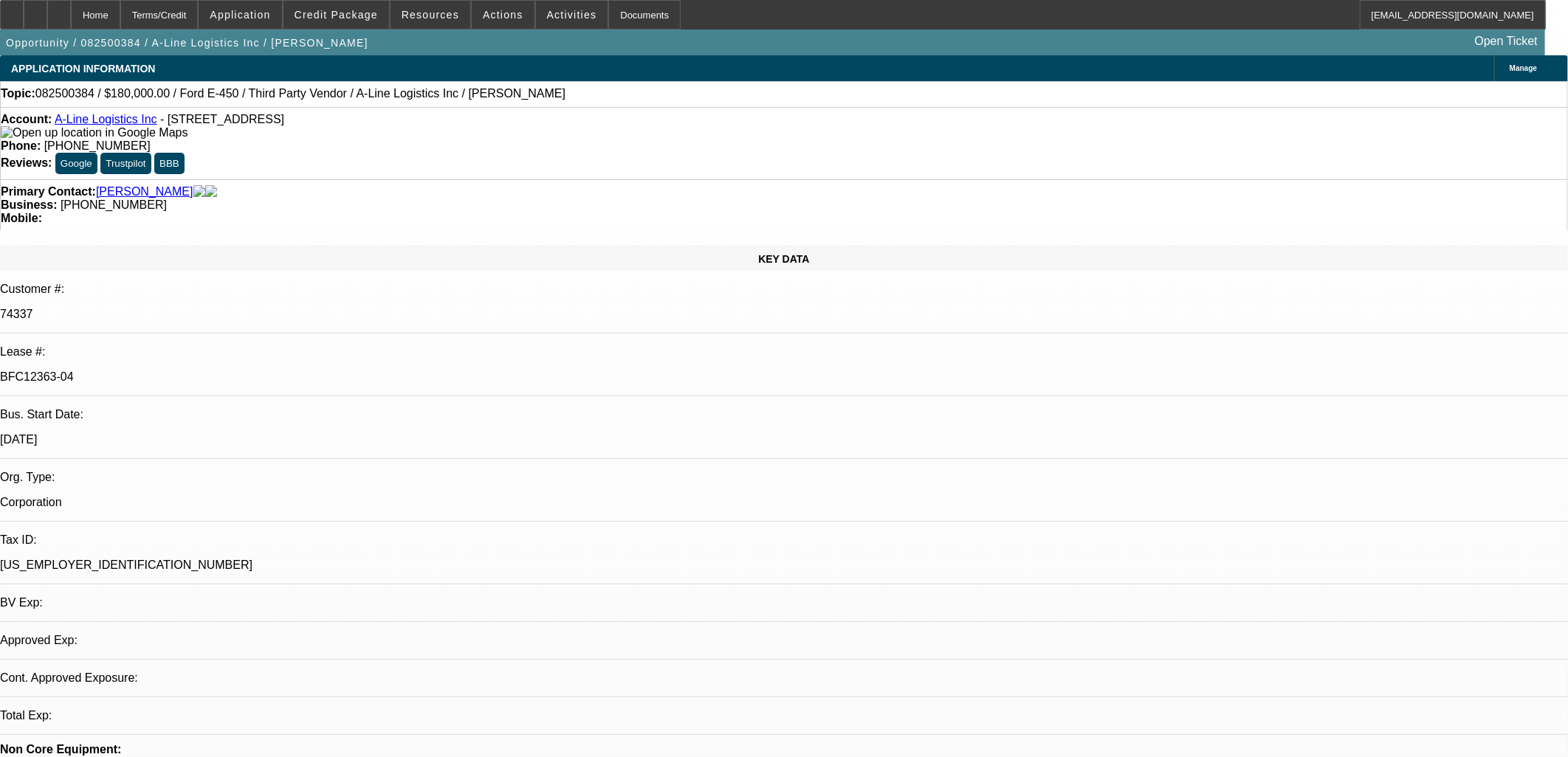
select select "1"
select select "4"
select select "1"
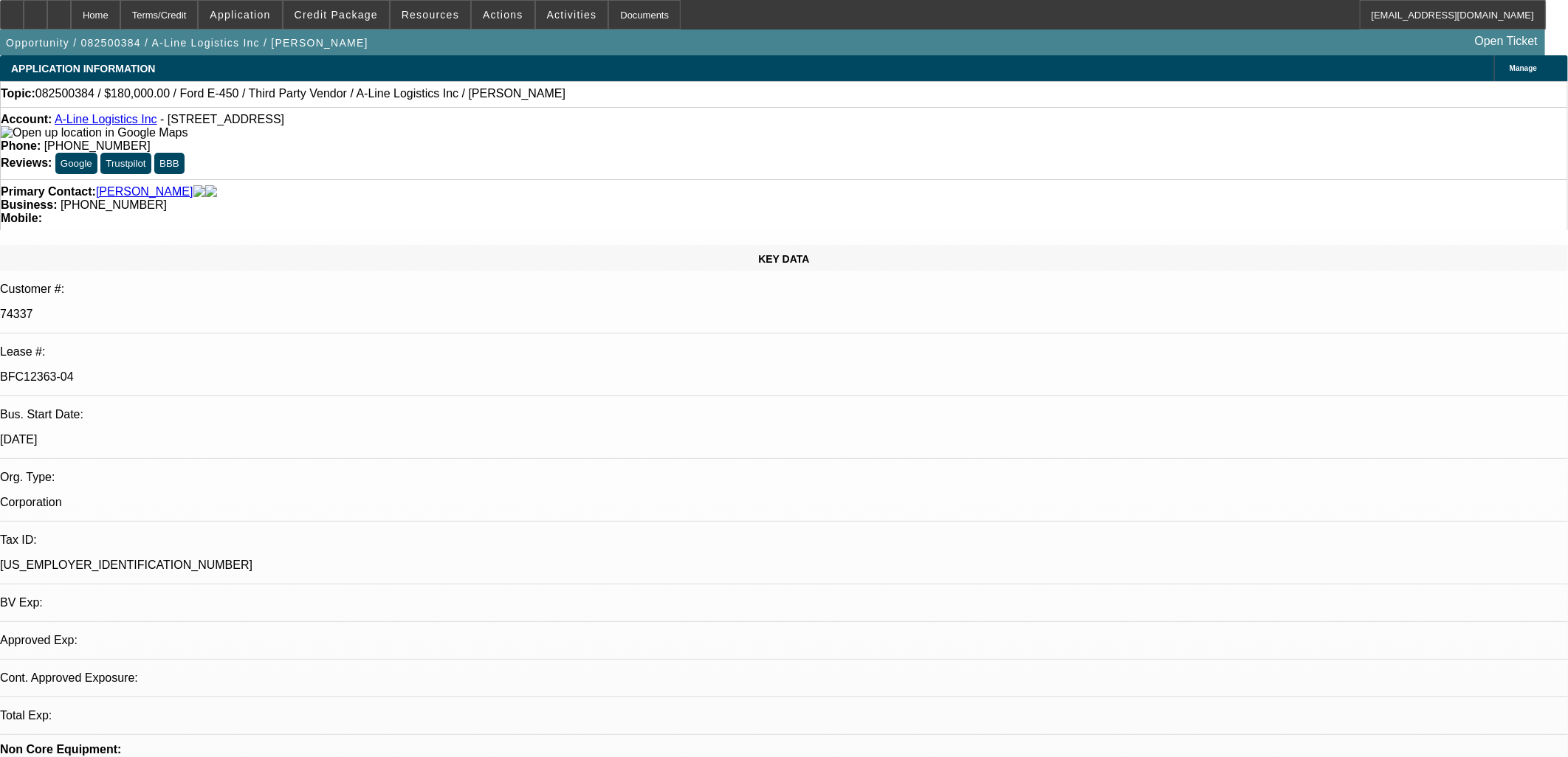
select select "4"
select select "1"
select select "4"
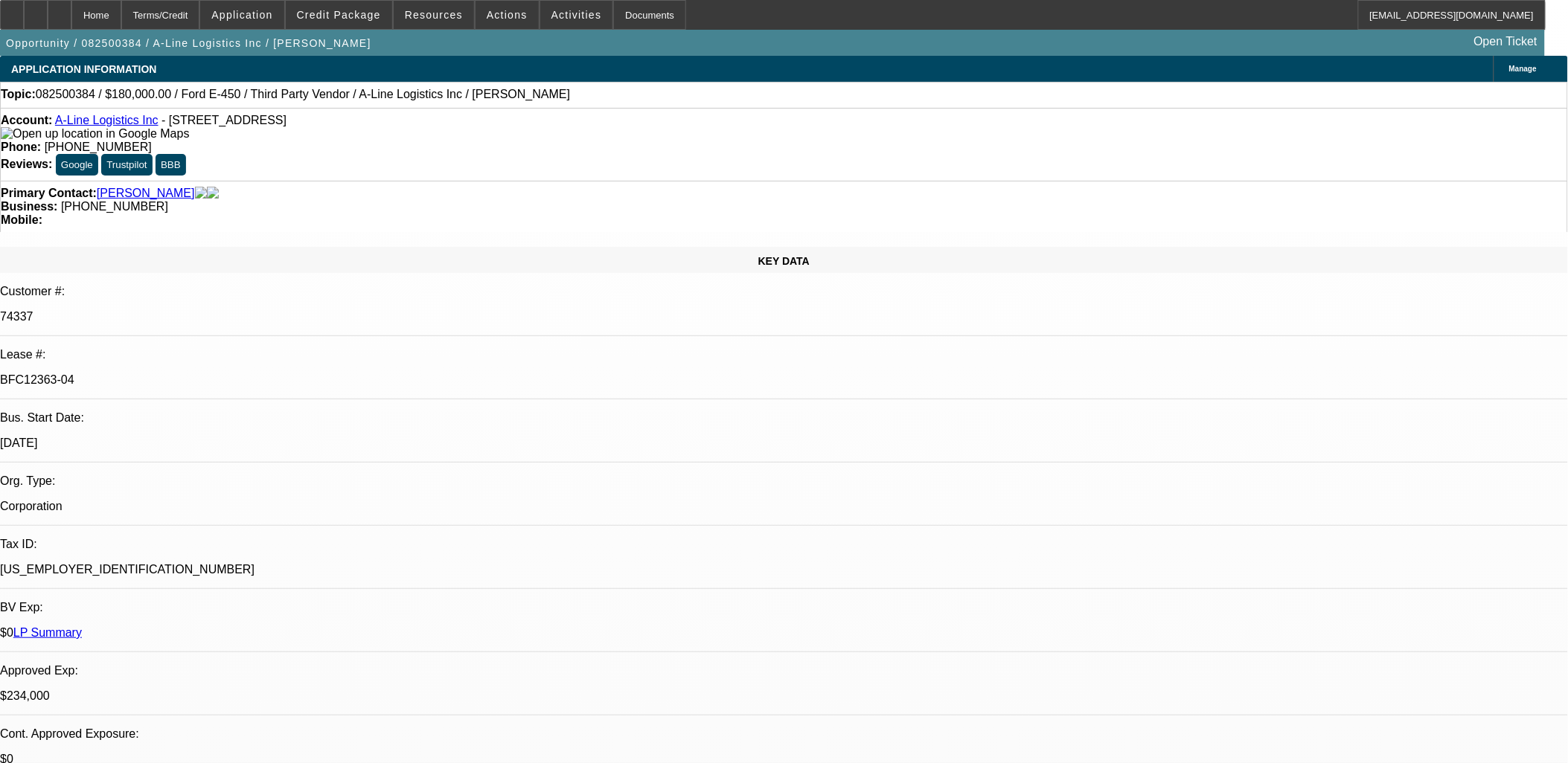
drag, startPoint x: 375, startPoint y: 303, endPoint x: 604, endPoint y: 382, distance: 242.2
drag, startPoint x: 604, startPoint y: 382, endPoint x: 362, endPoint y: 308, distance: 253.1
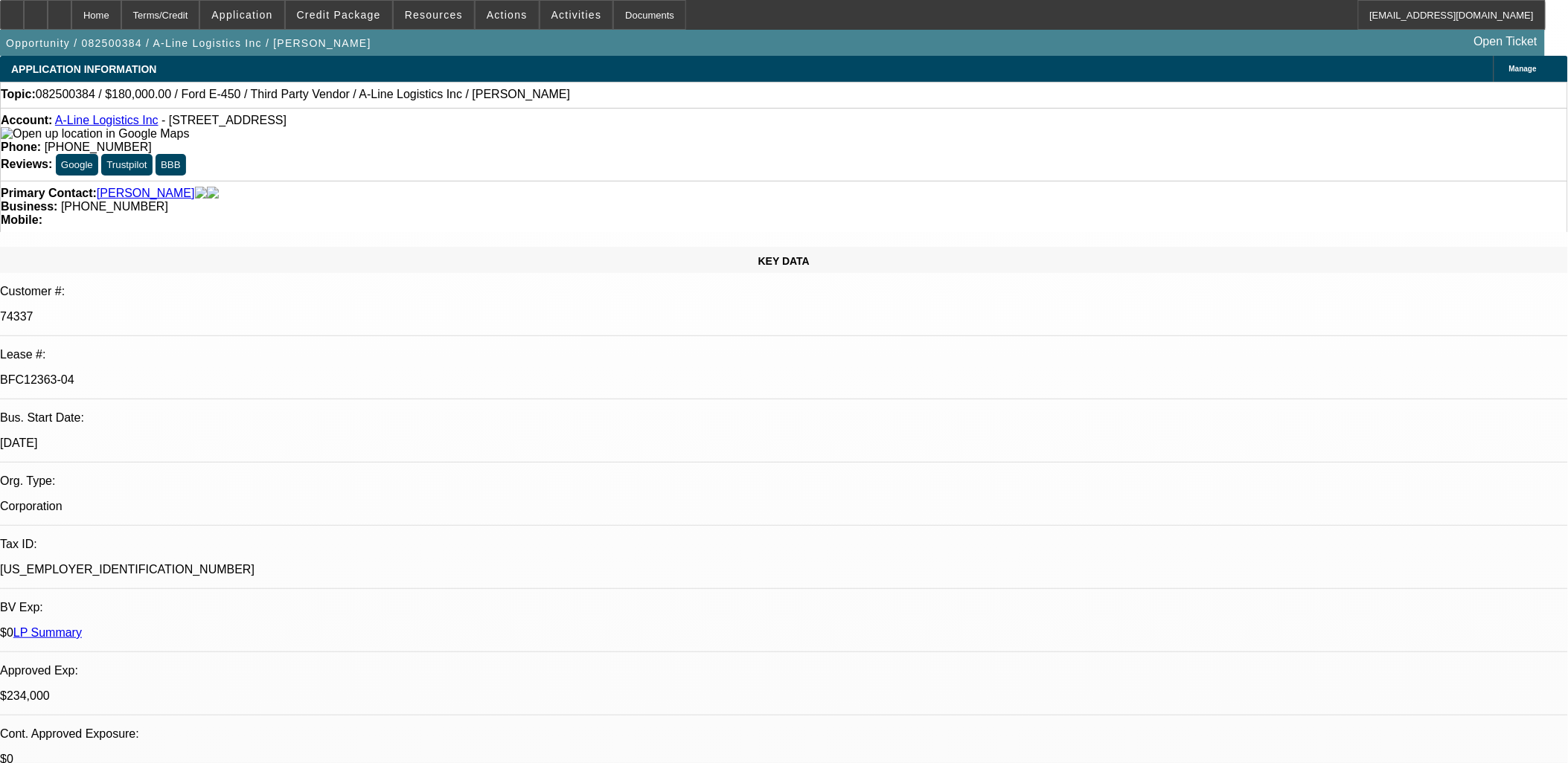
drag, startPoint x: 608, startPoint y: 388, endPoint x: 360, endPoint y: 322, distance: 256.6
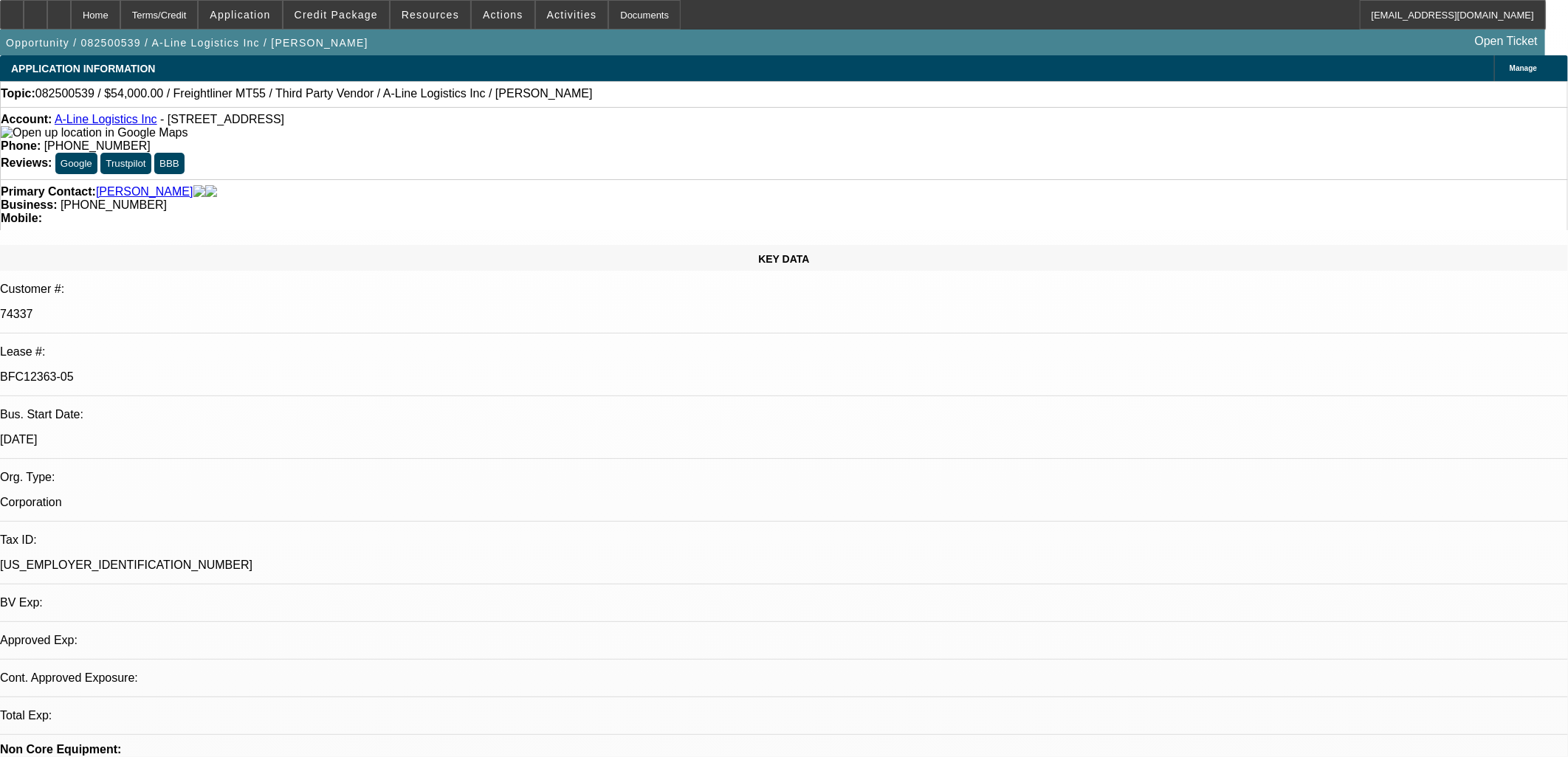
select select "0"
select select "6"
select select "0"
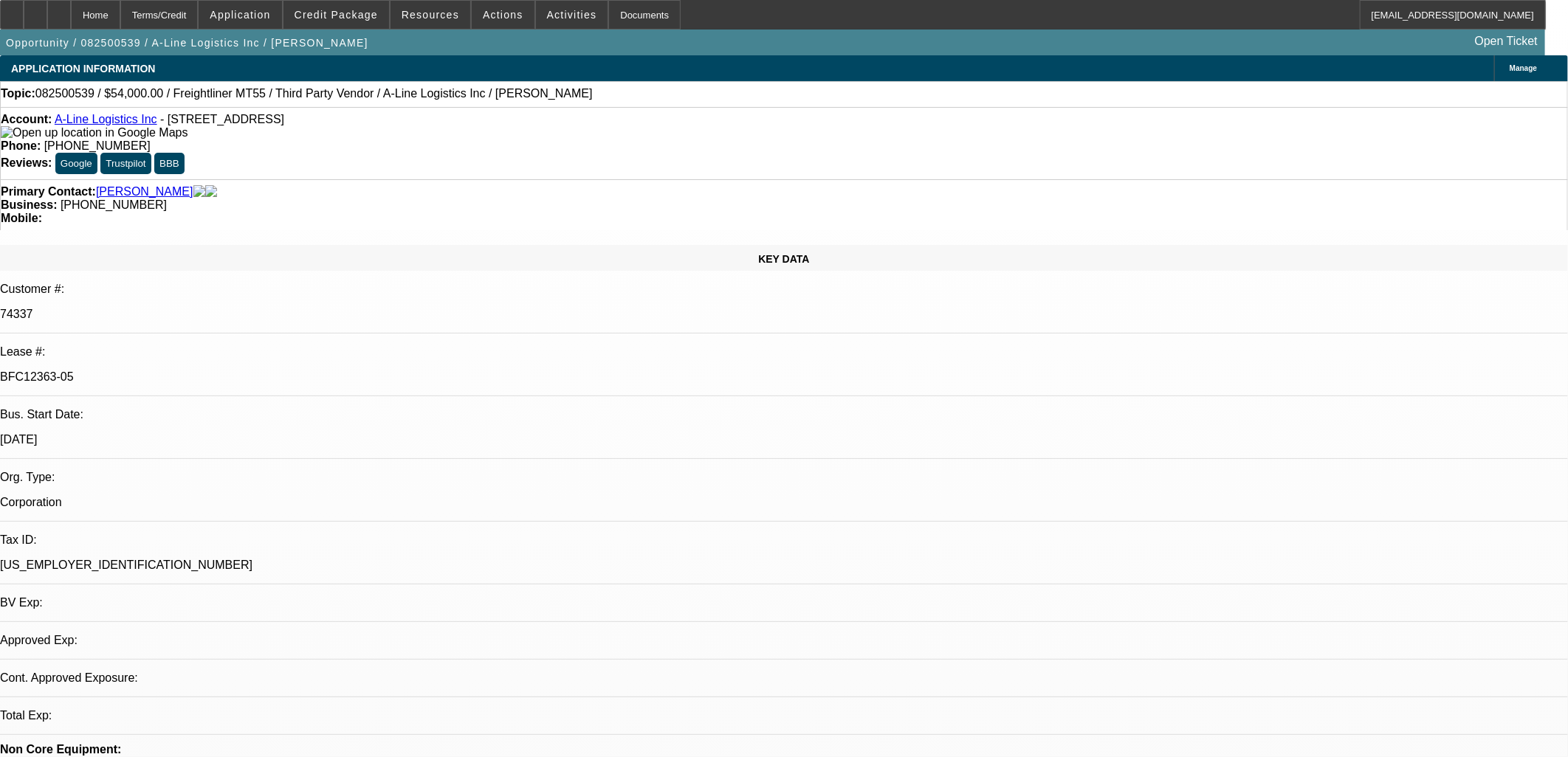
select select "0"
select select "0.1"
select select "4"
select select "0"
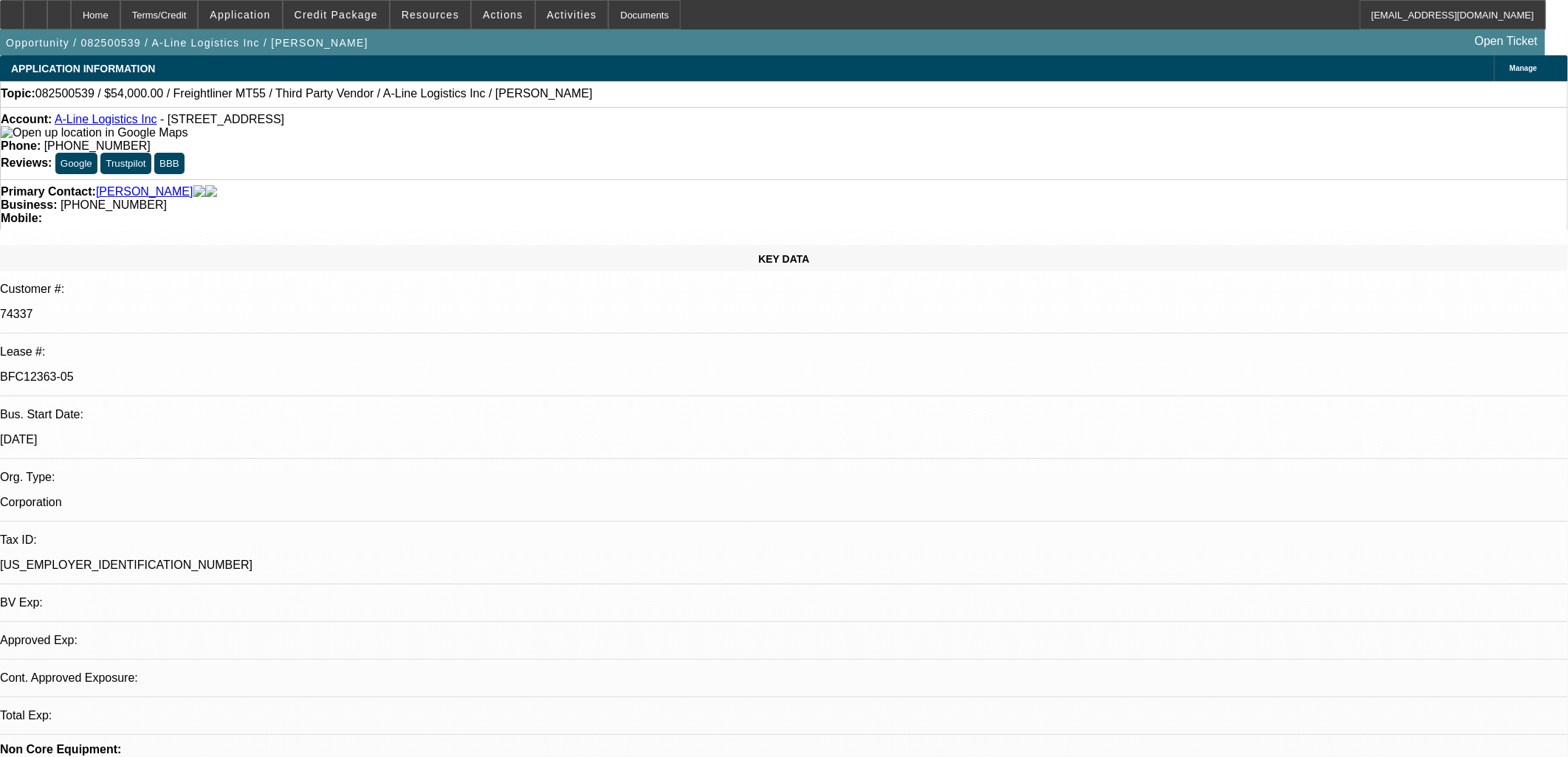
select select "0.1"
select select "4"
select select "0"
select select "0.1"
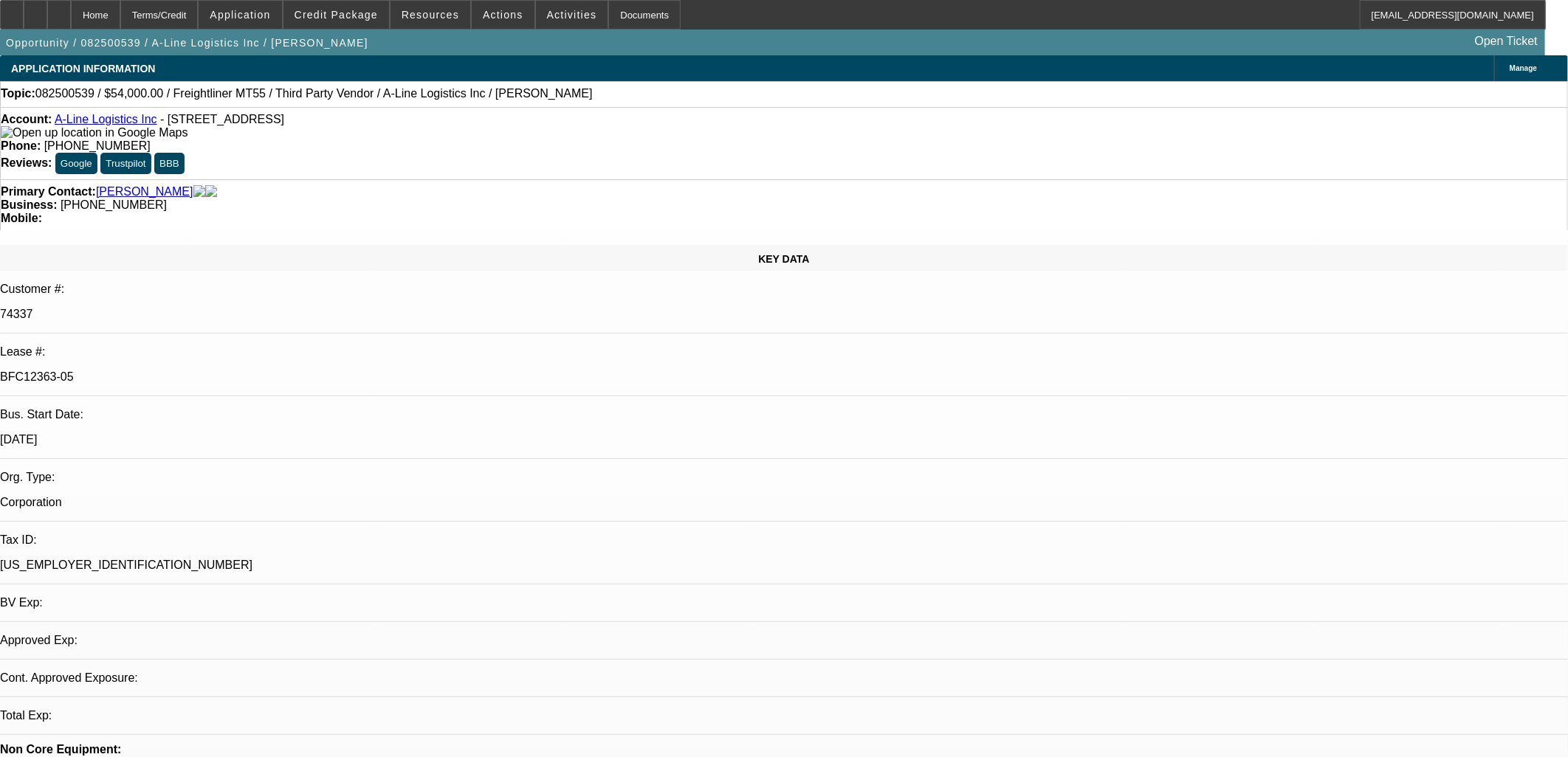
select select "4"
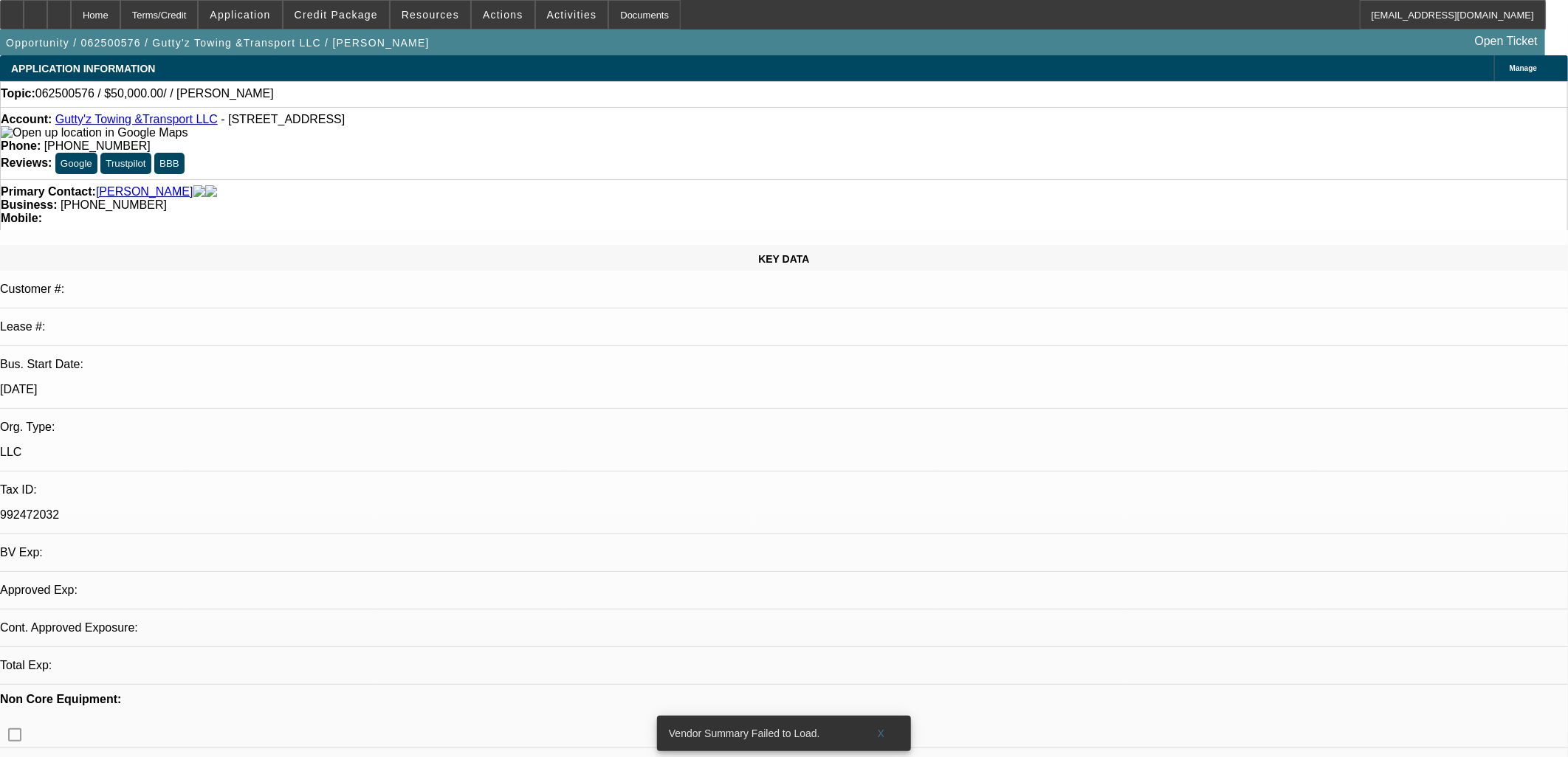
select select "0"
select select "2"
select select "0.1"
select select "4"
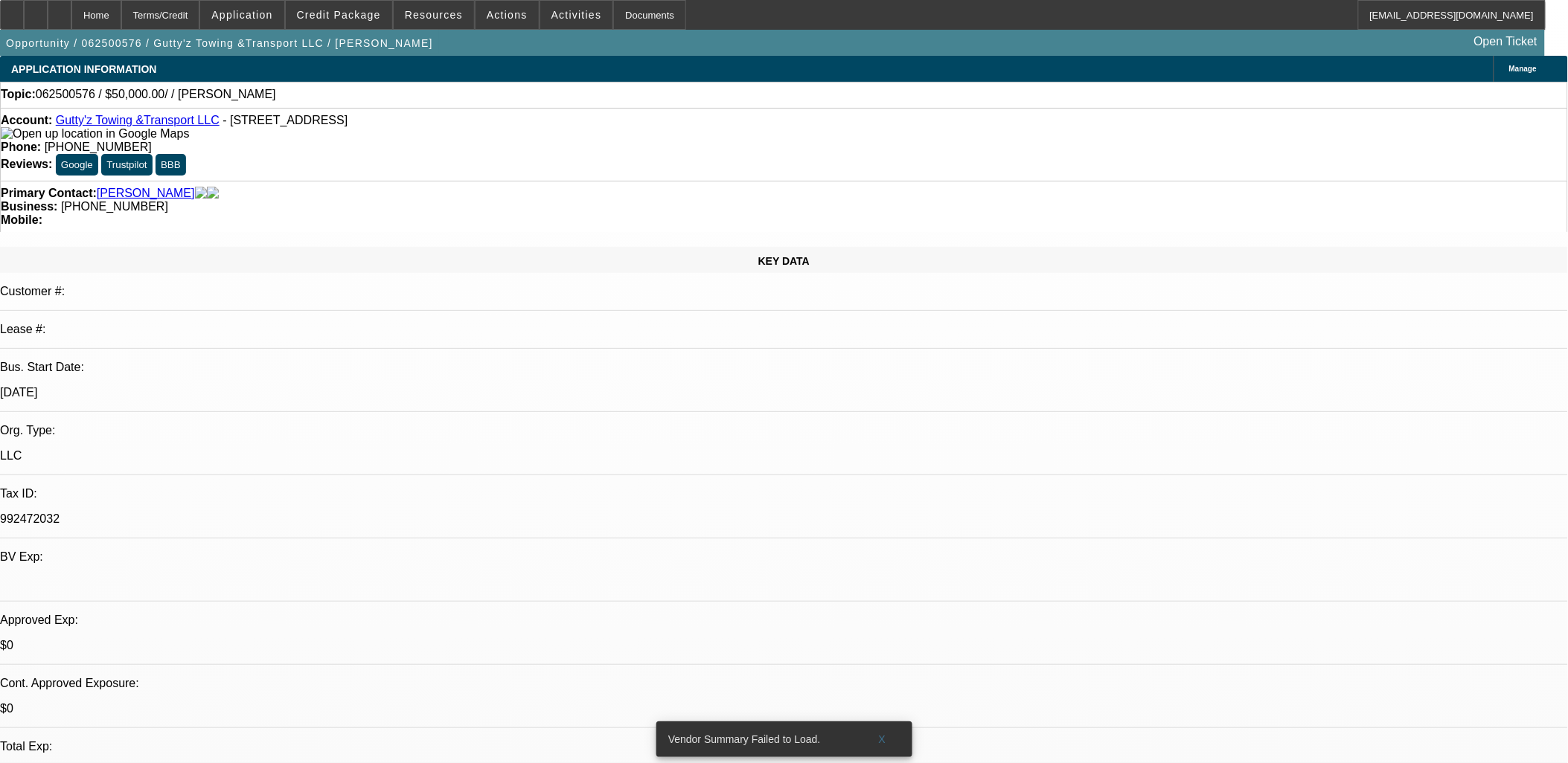
drag, startPoint x: 568, startPoint y: 291, endPoint x: 504, endPoint y: 314, distance: 68.0
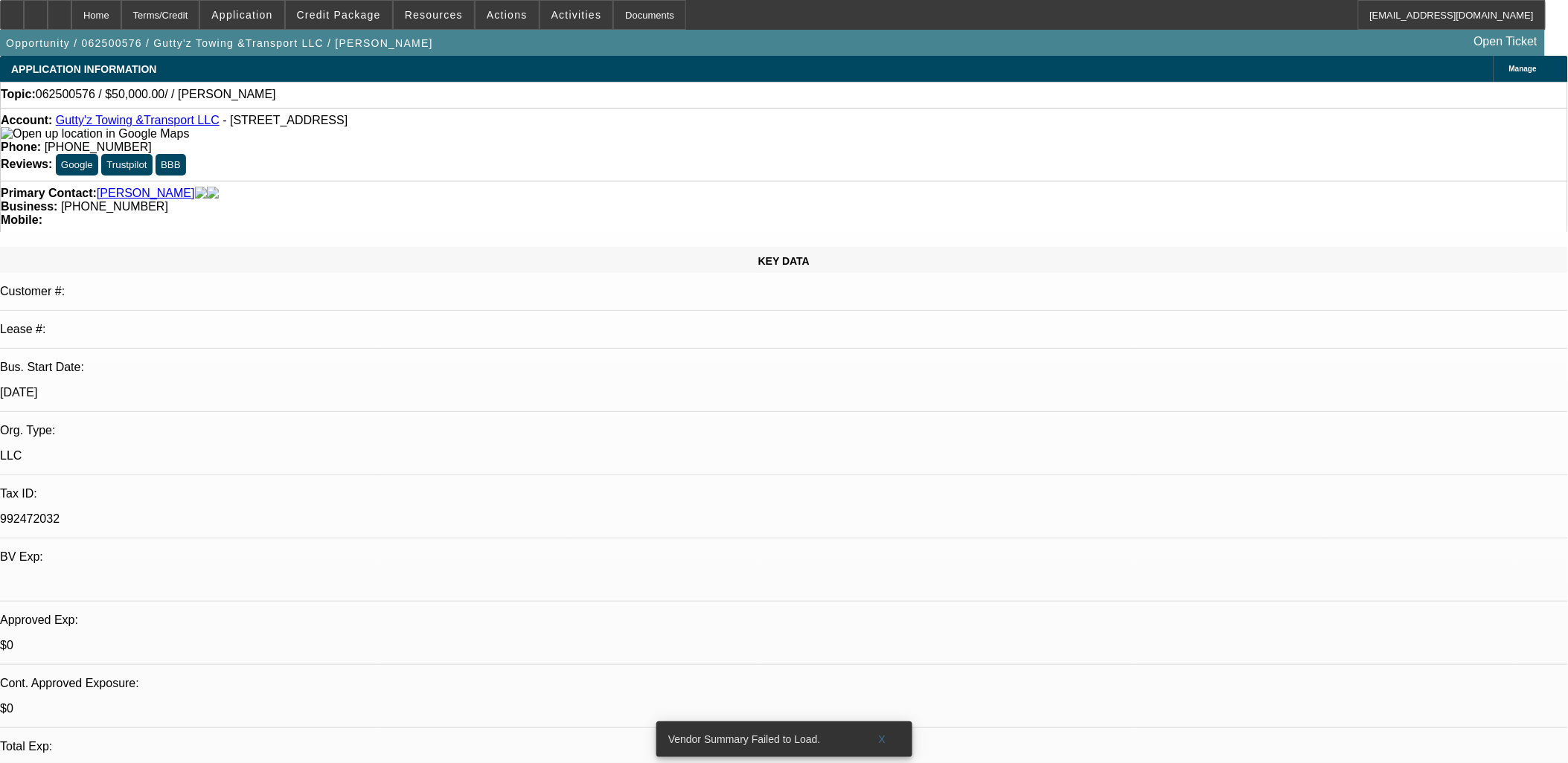
drag, startPoint x: 554, startPoint y: 326, endPoint x: 544, endPoint y: 309, distance: 19.7
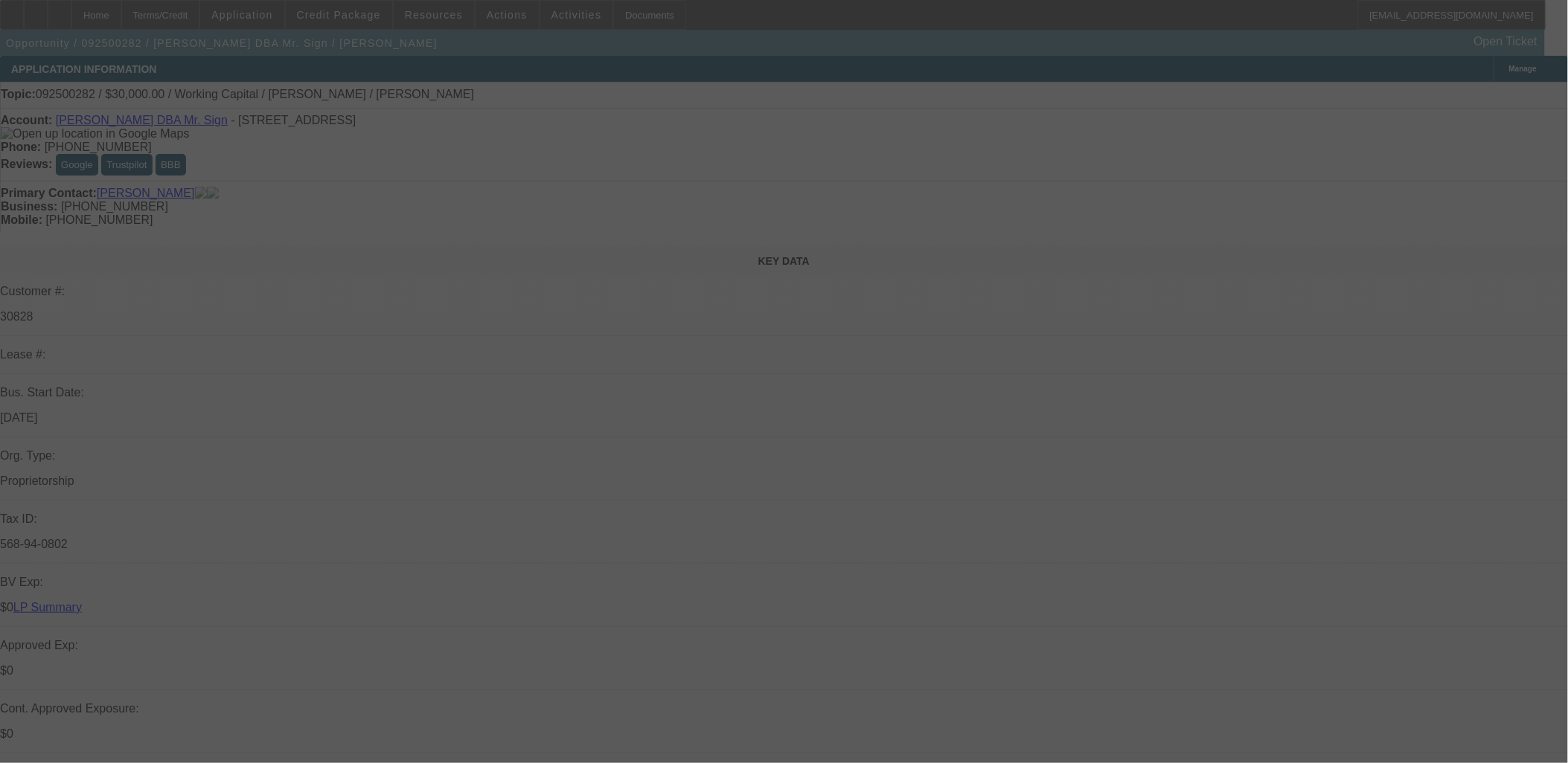
click at [385, 422] on div at bounding box center [784, 382] width 1568 height 763
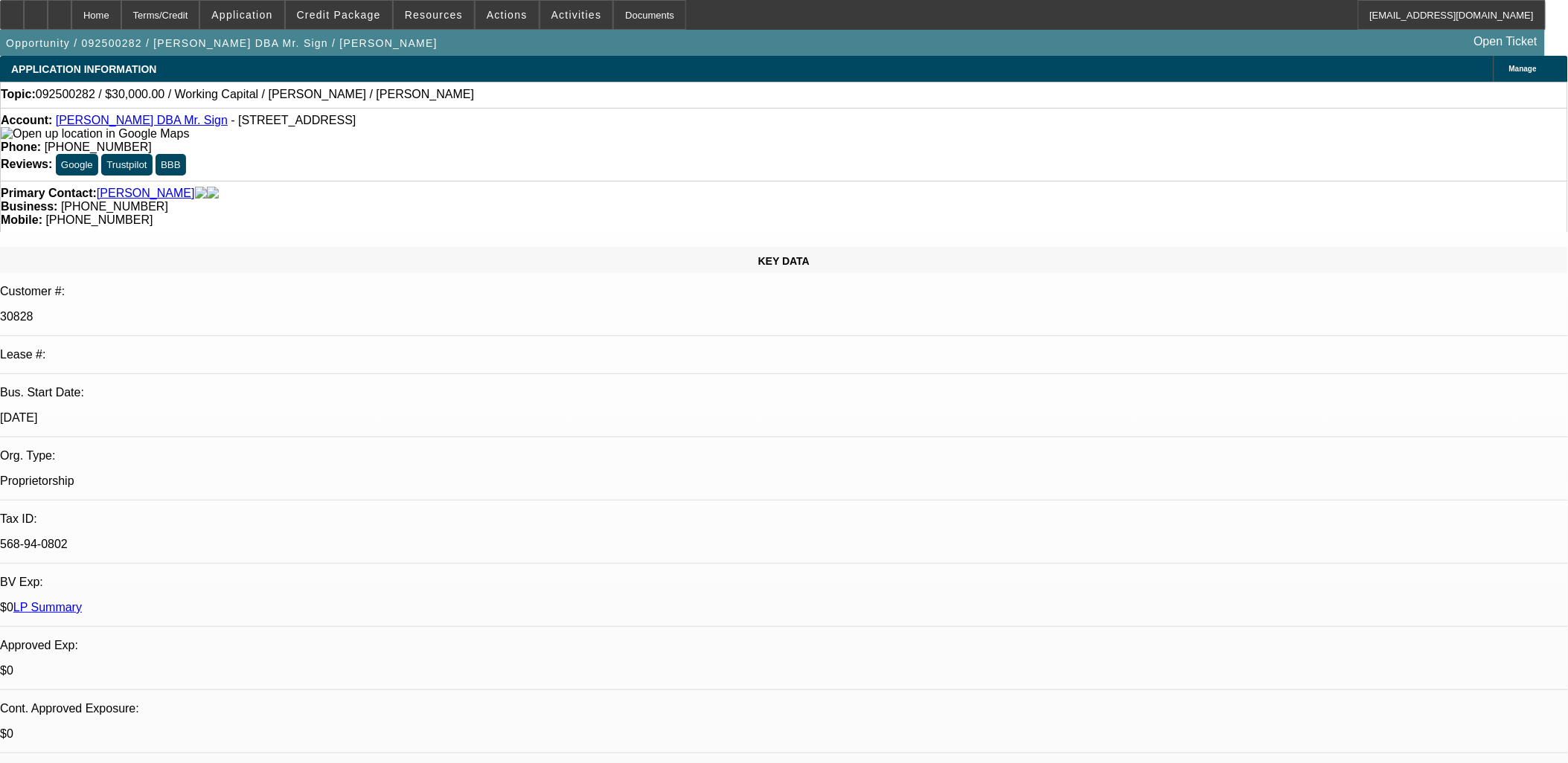
select select "0"
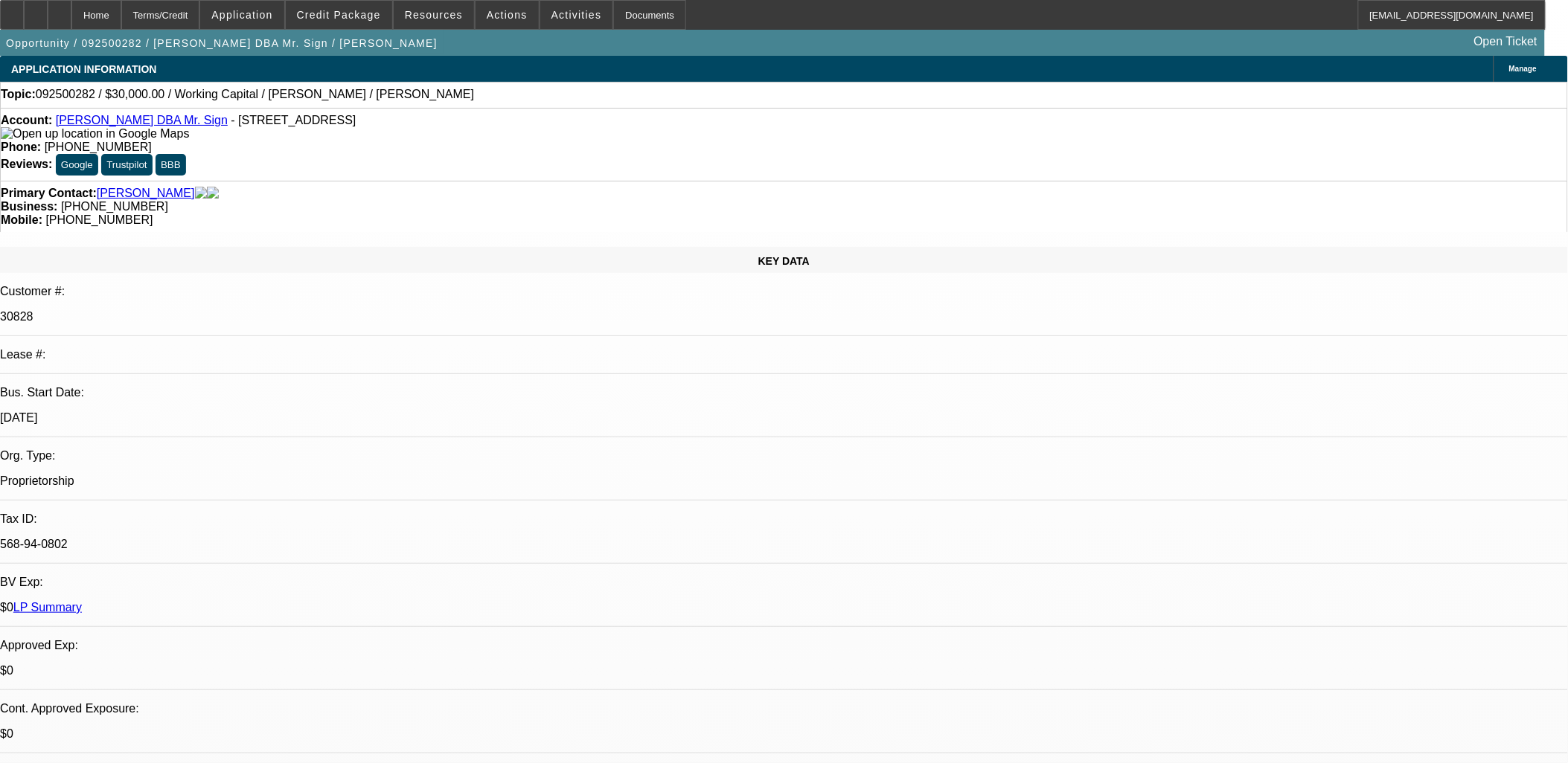
select select "0.1"
select select "0"
select select "2"
select select "0.1"
select select "0"
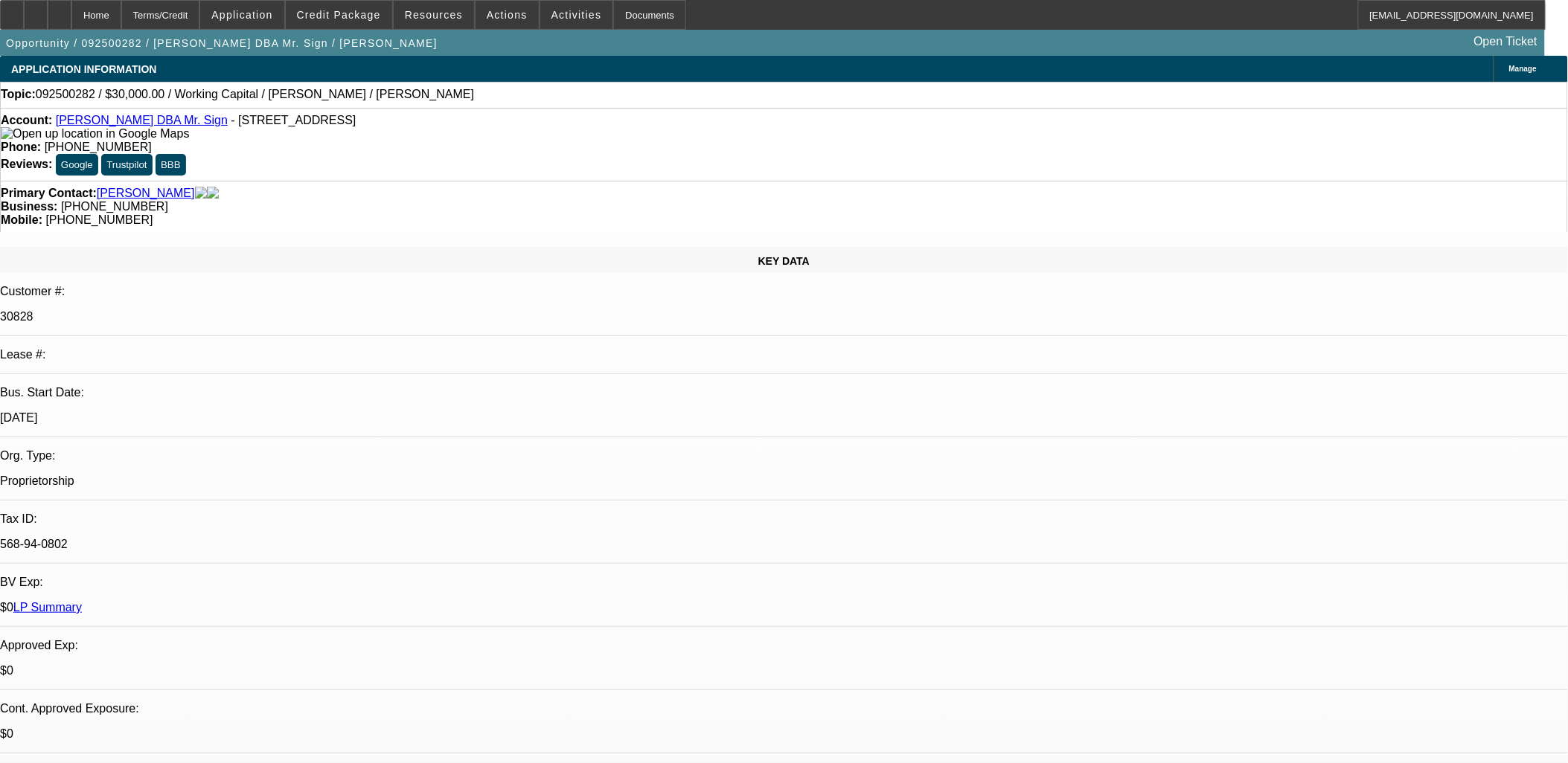
select select "2"
select select "0.1"
select select "1"
select select "2"
select select "6"
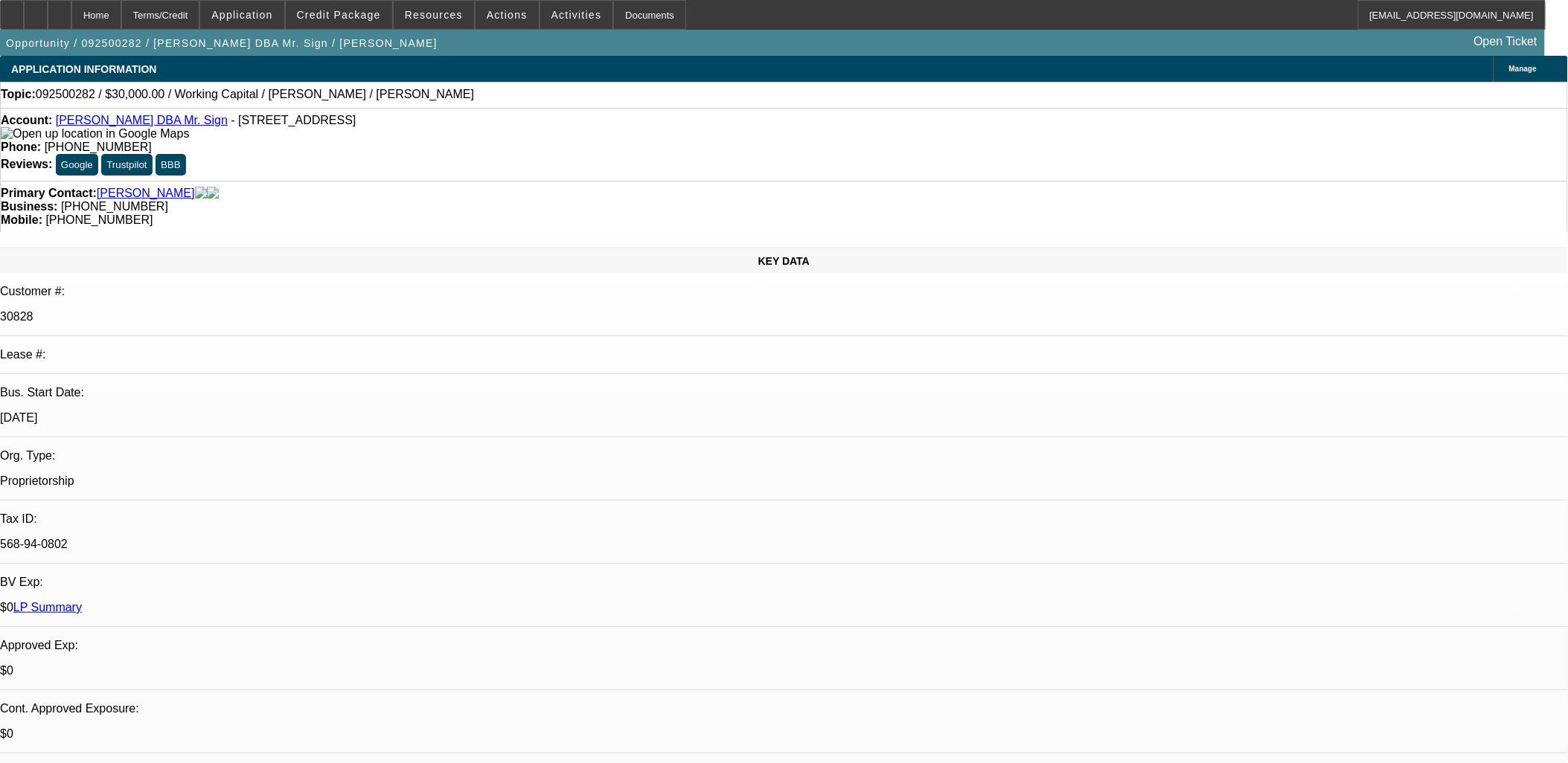
select select "1"
select select "4"
select select "1"
select select "2"
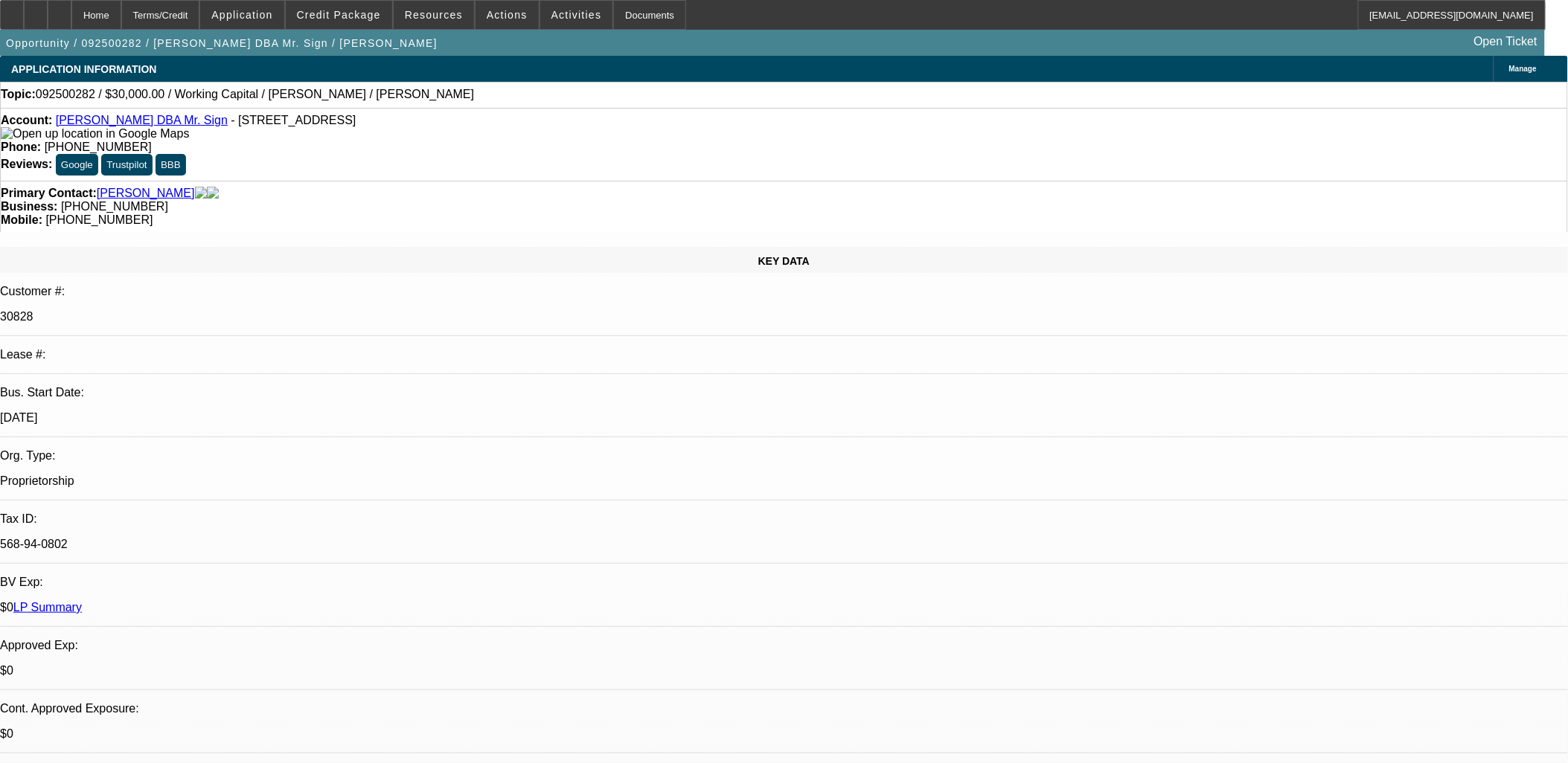
select select "4"
select select "1"
select select "2"
select select "4"
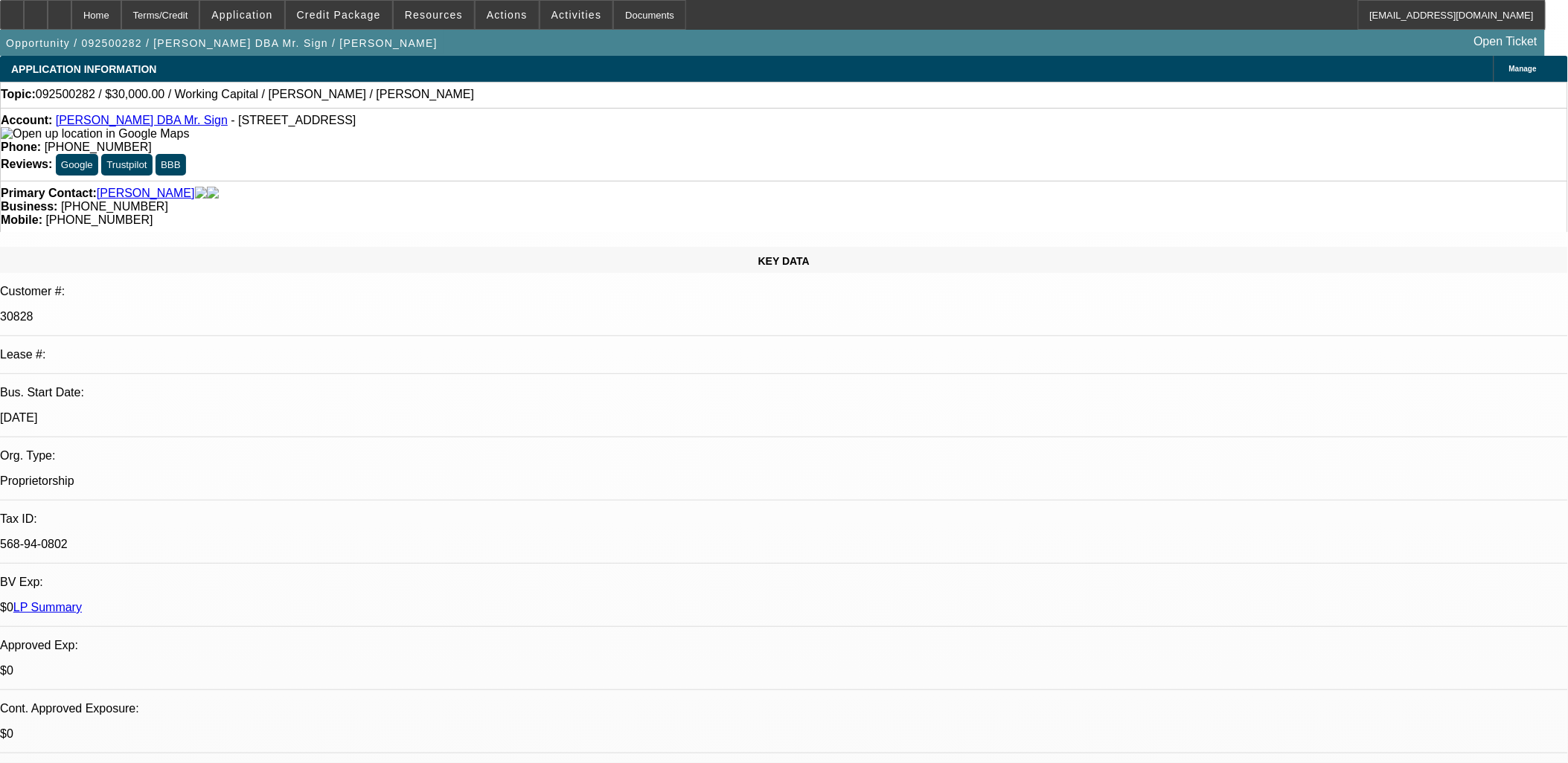
drag, startPoint x: 1156, startPoint y: 135, endPoint x: 1140, endPoint y: 140, distance: 16.8
drag, startPoint x: 702, startPoint y: 308, endPoint x: 532, endPoint y: 308, distance: 170.0
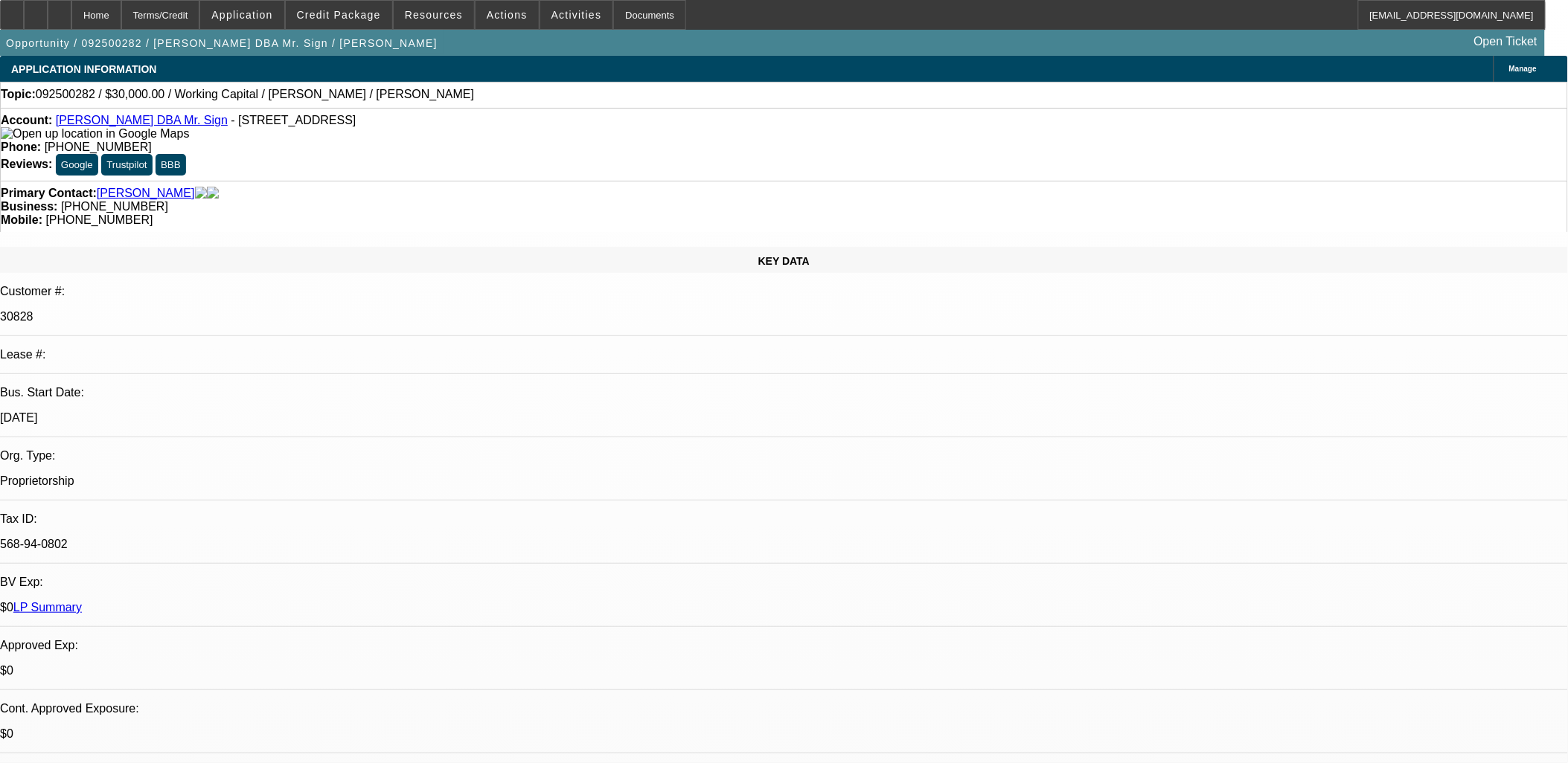
drag, startPoint x: 505, startPoint y: 259, endPoint x: 687, endPoint y: 384, distance: 220.8
drag, startPoint x: 687, startPoint y: 384, endPoint x: 678, endPoint y: 393, distance: 12.7
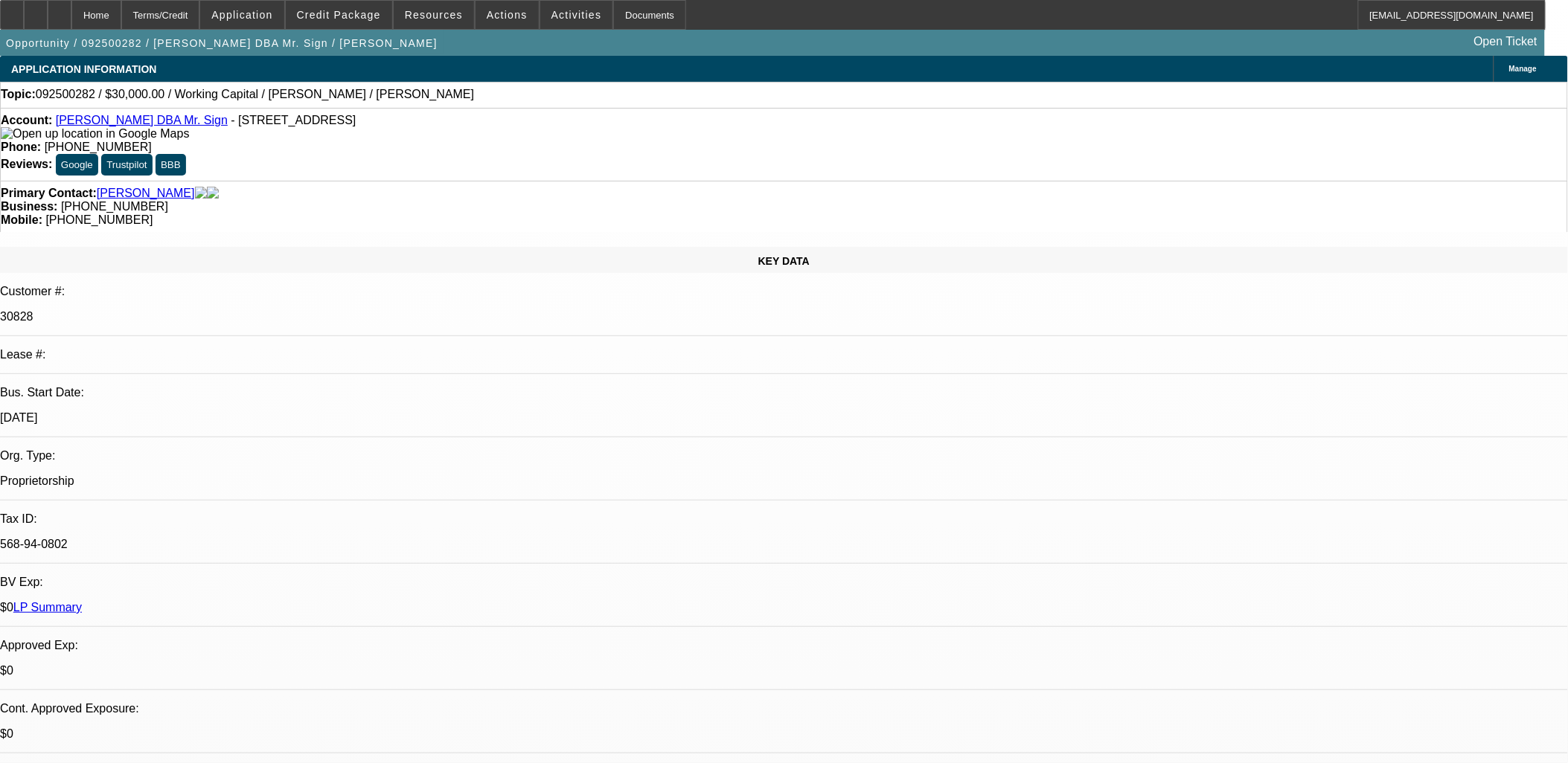
drag, startPoint x: 653, startPoint y: 376, endPoint x: 362, endPoint y: 325, distance: 295.4
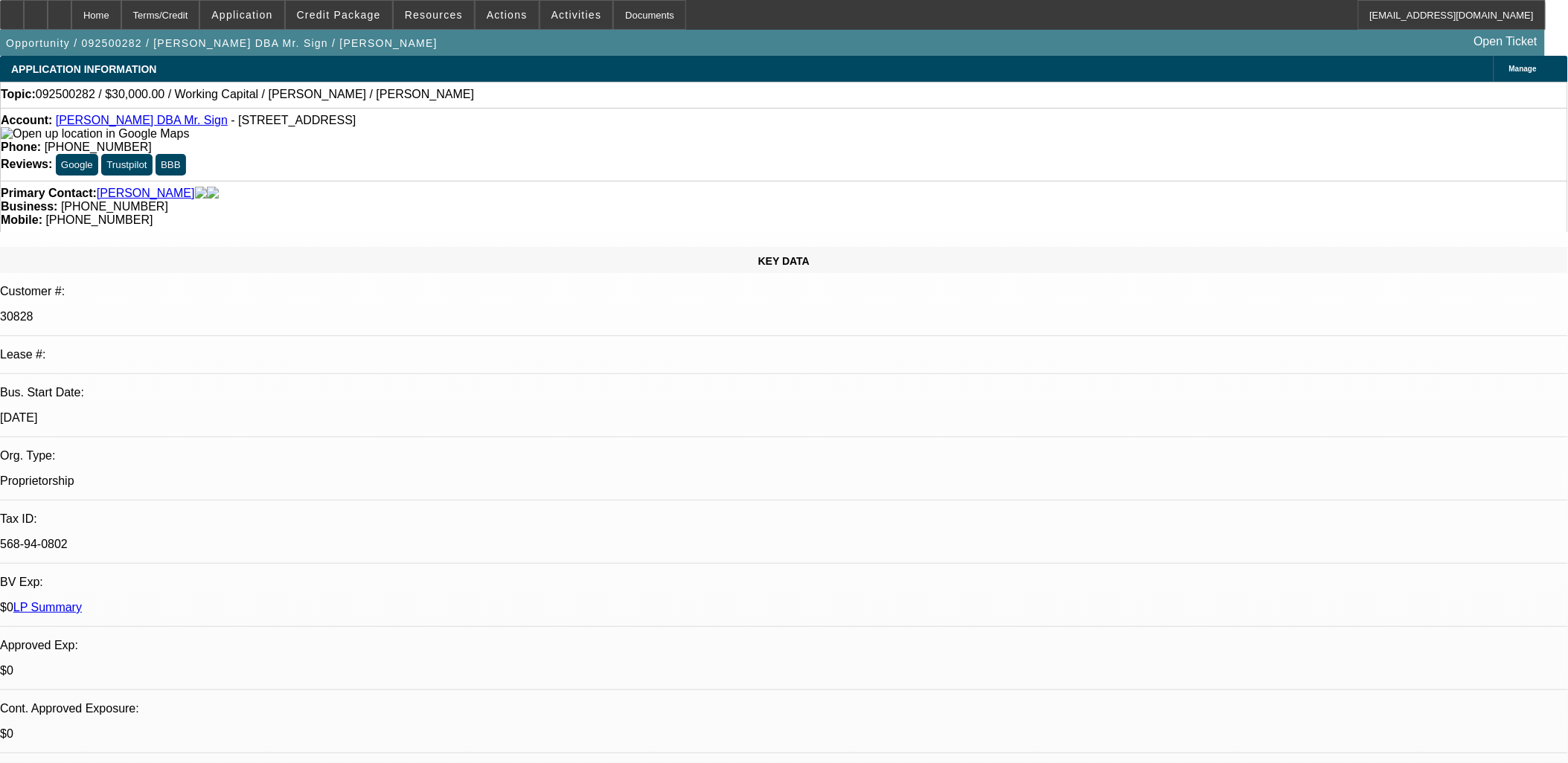
drag, startPoint x: 362, startPoint y: 326, endPoint x: 621, endPoint y: 393, distance: 267.5
click at [1224, 180] on button "reply_all Reply All" at bounding box center [1235, 191] width 94 height 36
